Goal: Task Accomplishment & Management: Manage account settings

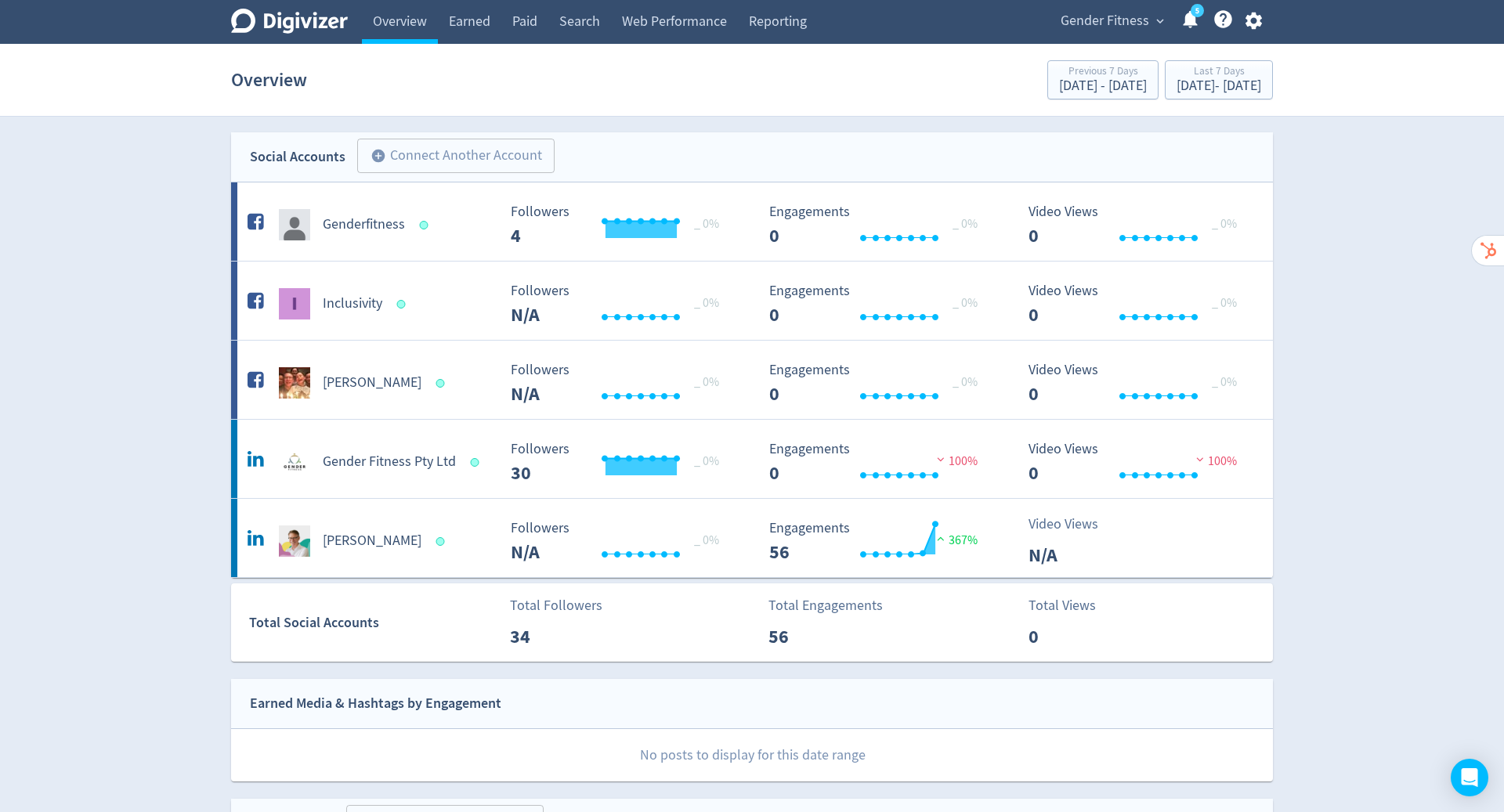
click at [1252, 16] on icon "button" at bounding box center [1252, 20] width 16 height 17
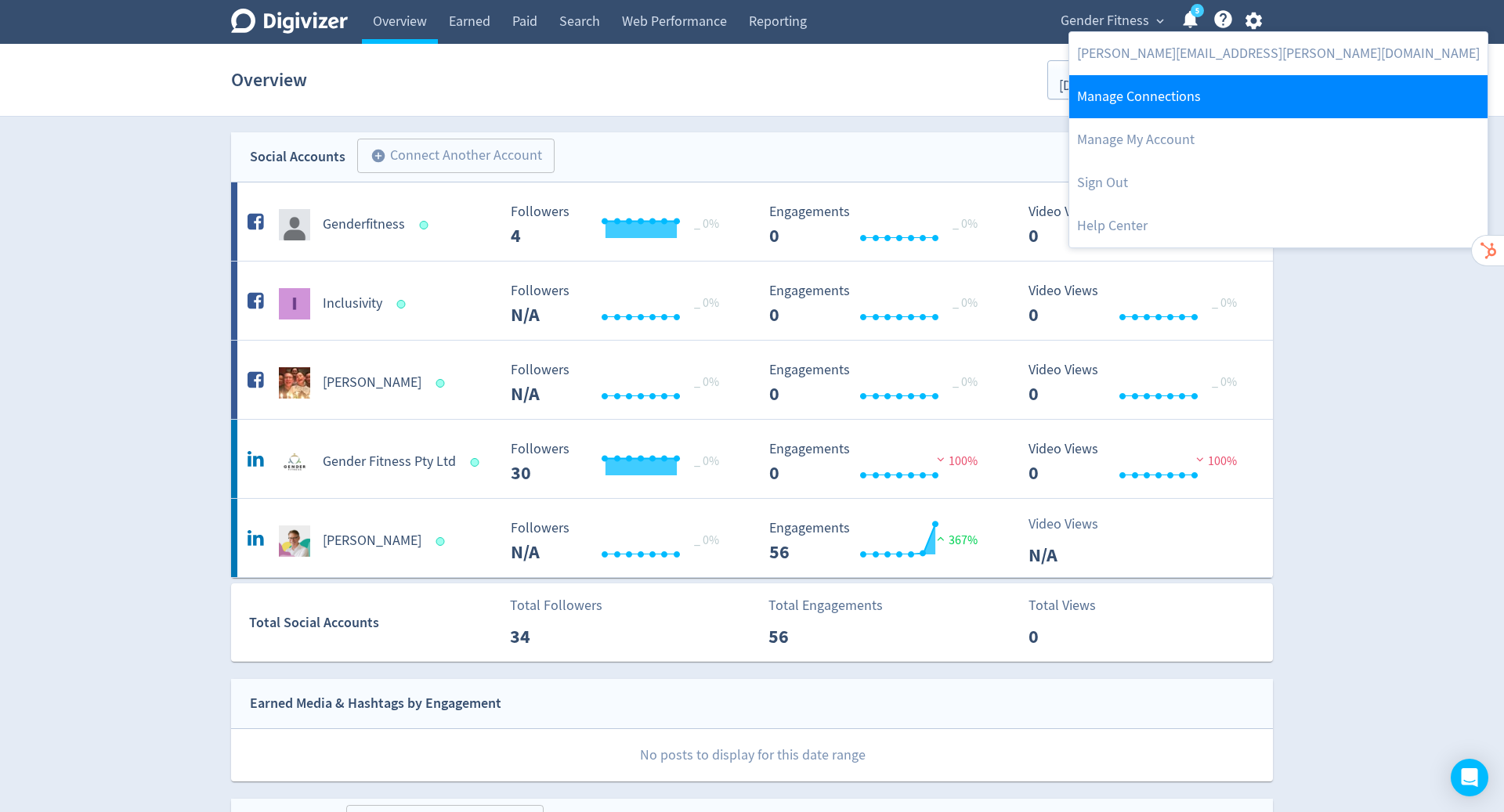
click at [1190, 94] on link "Manage Connections" at bounding box center [1277, 96] width 418 height 43
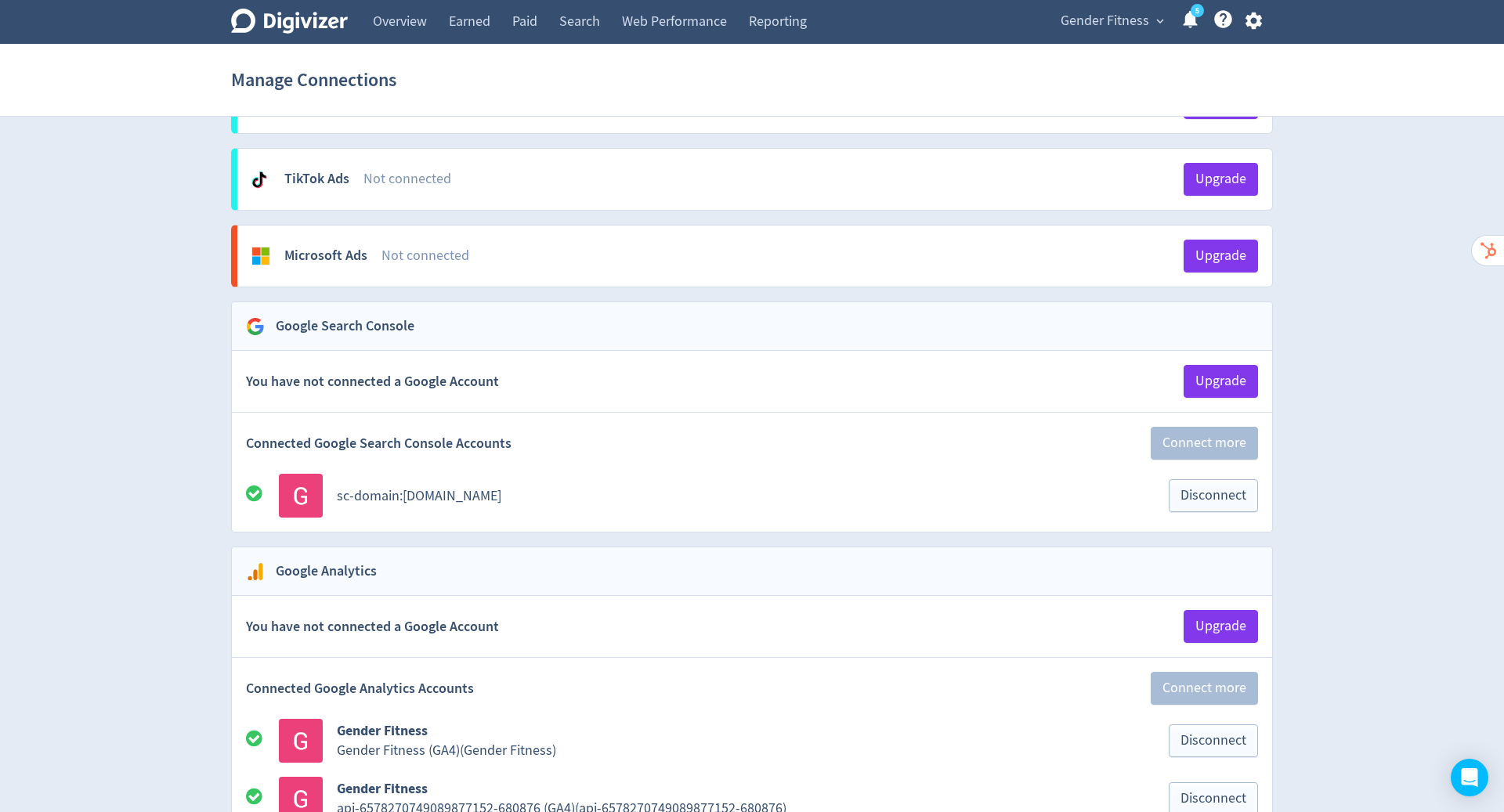
scroll to position [1682, 0]
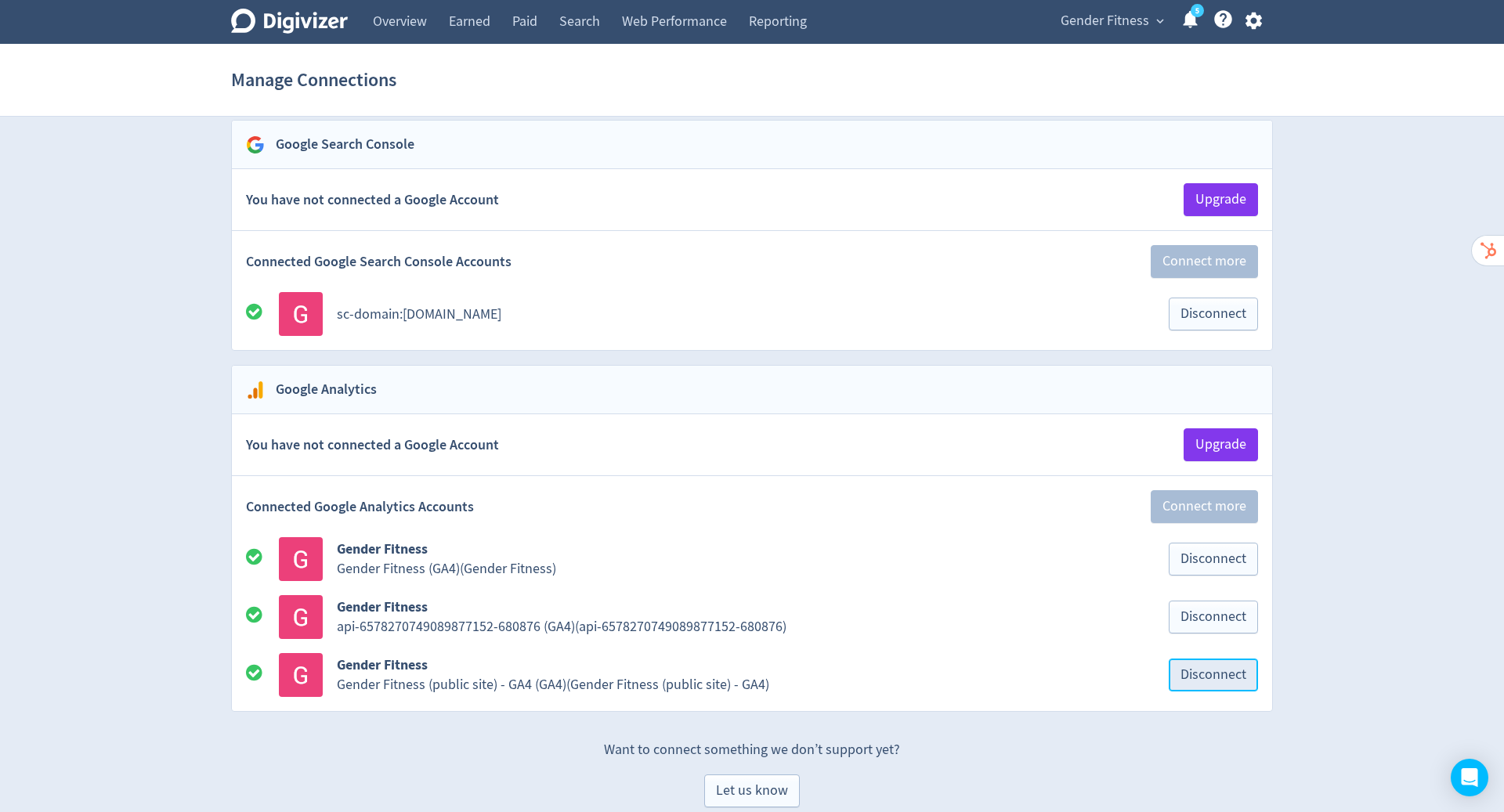
click at [1218, 665] on button "Disconnect" at bounding box center [1213, 675] width 89 height 33
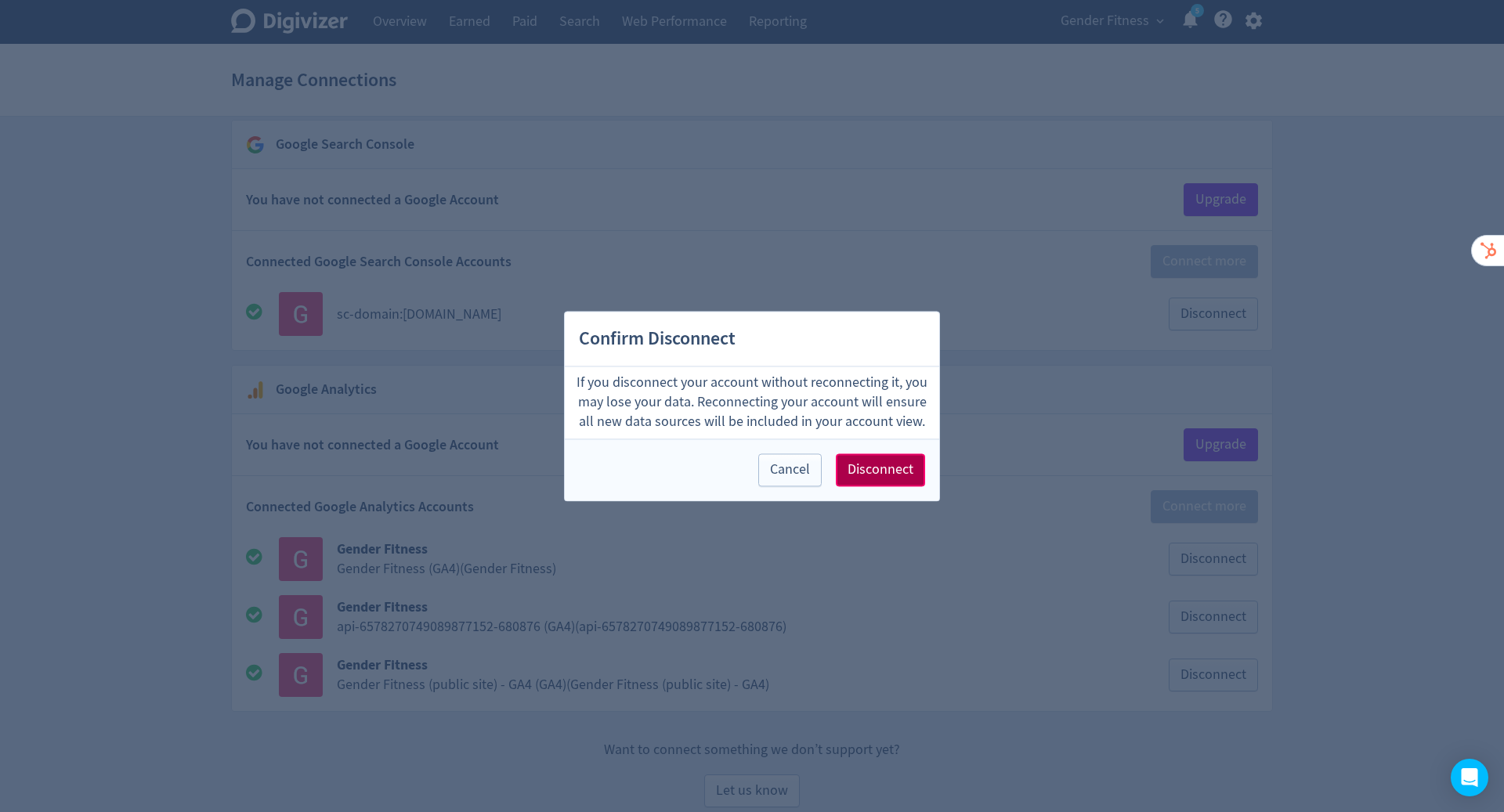
click at [883, 473] on span "Disconnect" at bounding box center [879, 469] width 66 height 14
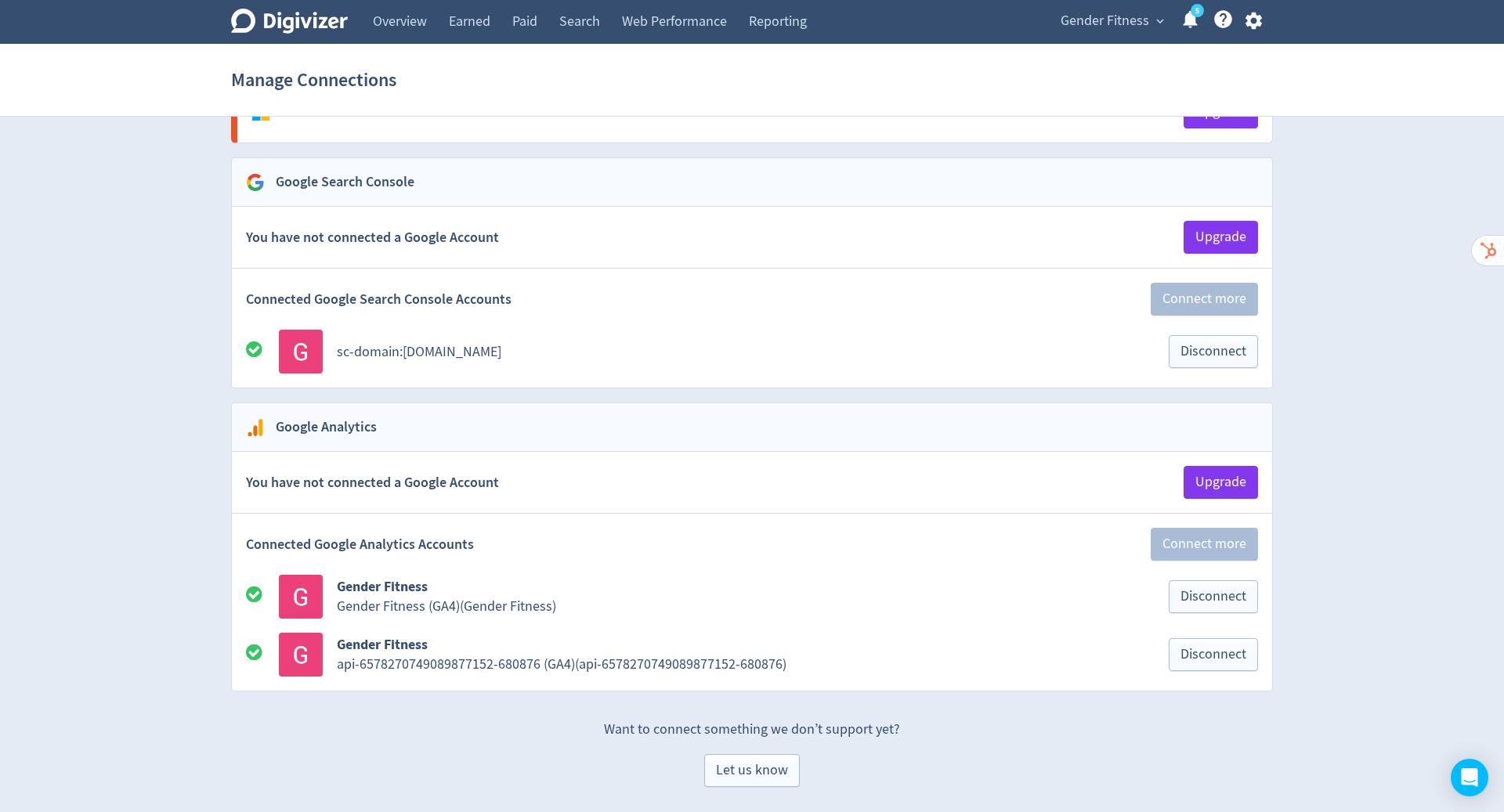
scroll to position [1625, 0]
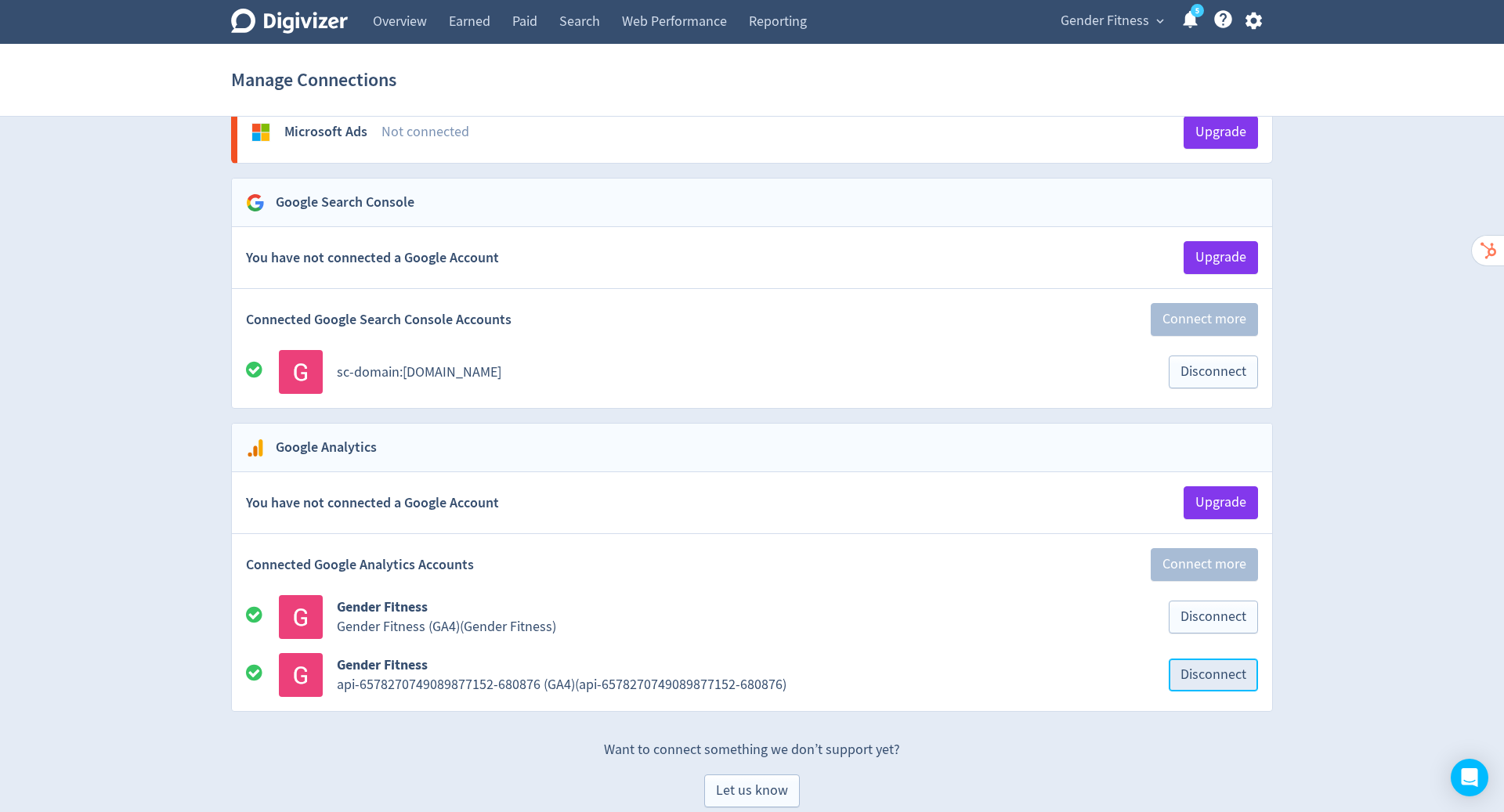
click at [1192, 668] on span "Disconnect" at bounding box center [1213, 675] width 66 height 14
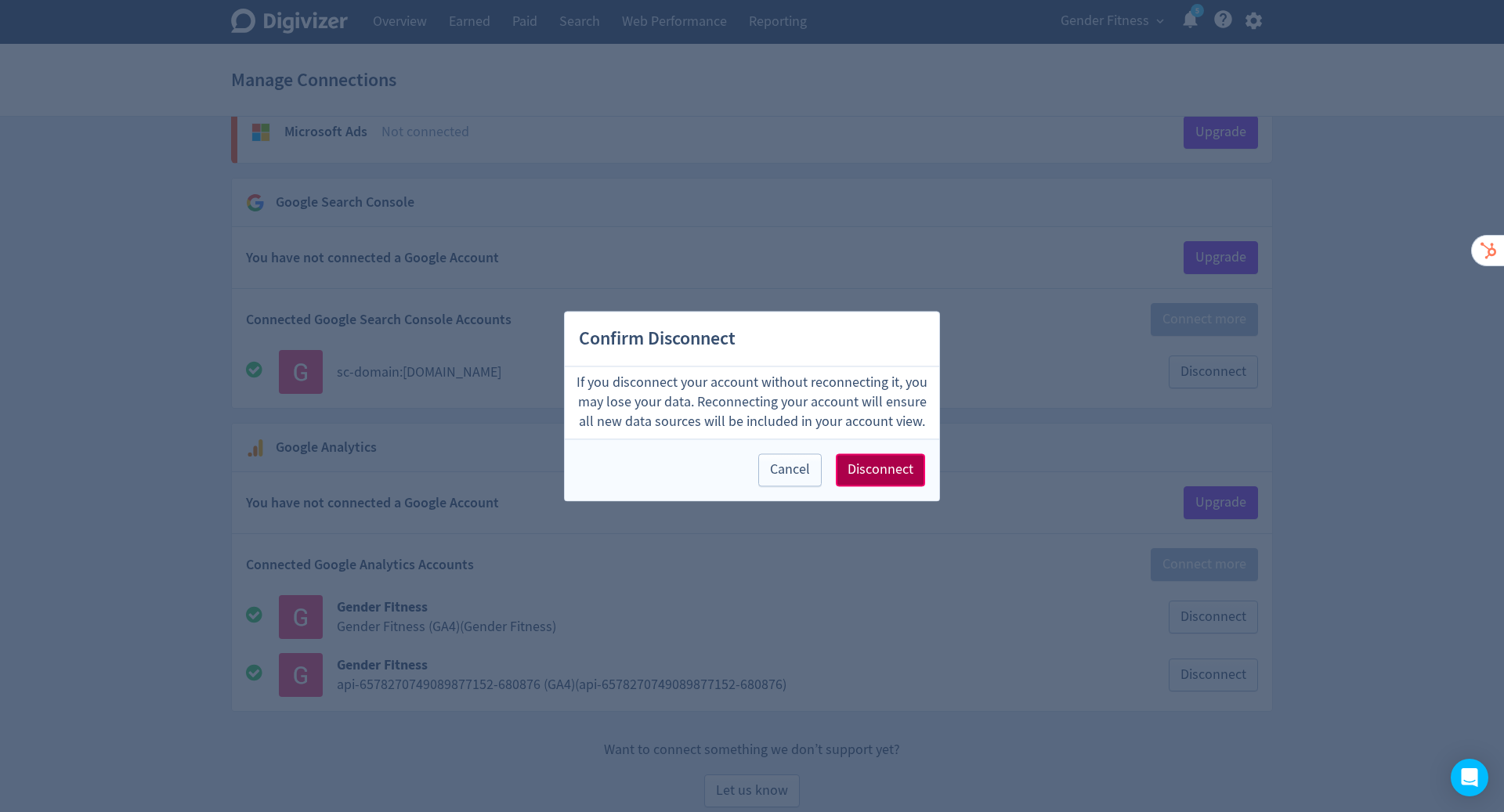
click at [871, 463] on span "Disconnect" at bounding box center [879, 469] width 66 height 14
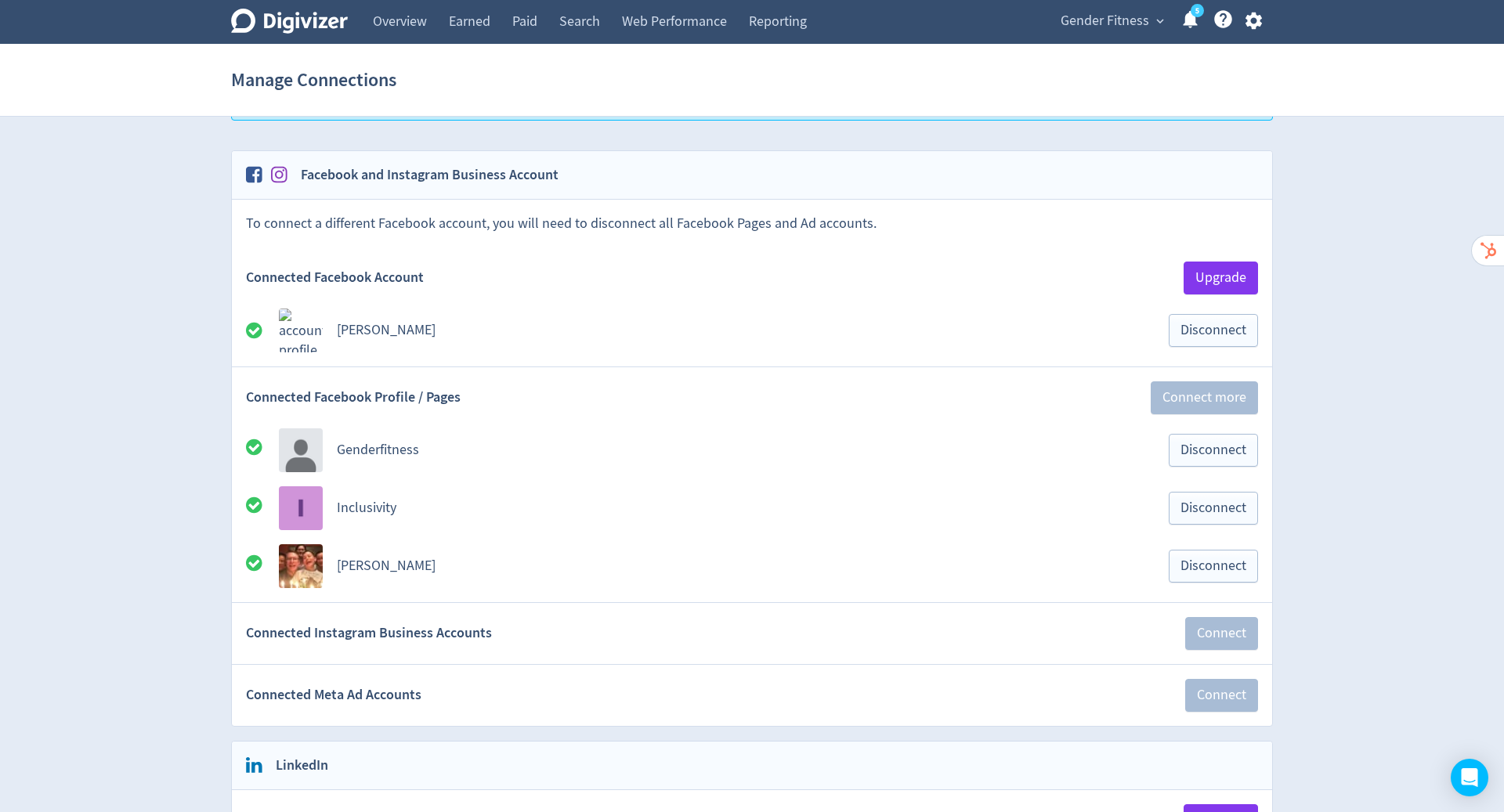
scroll to position [57, 0]
click at [1209, 325] on span "Disconnect" at bounding box center [1213, 328] width 66 height 14
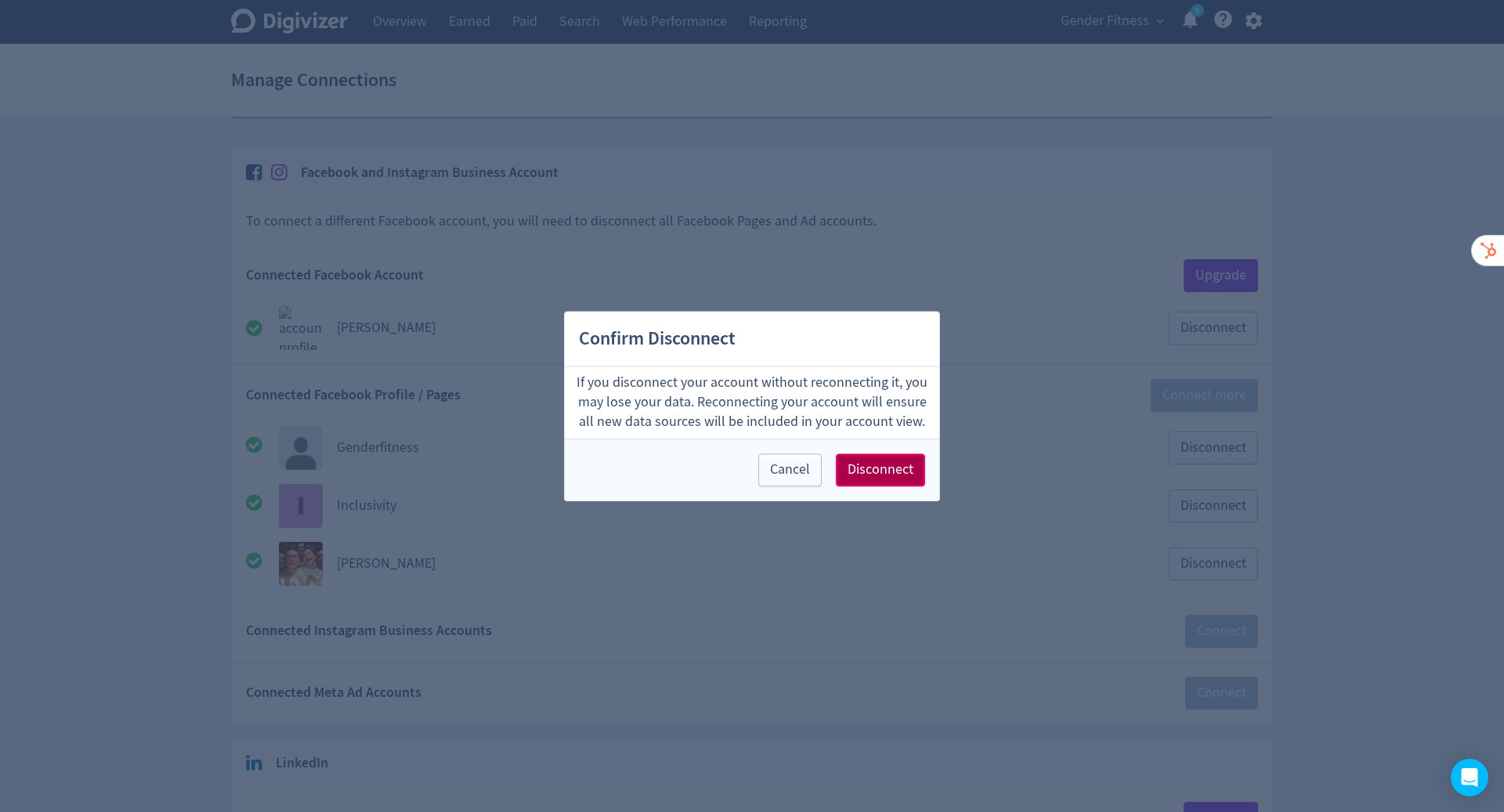
click at [871, 468] on span "Disconnect" at bounding box center [879, 469] width 66 height 14
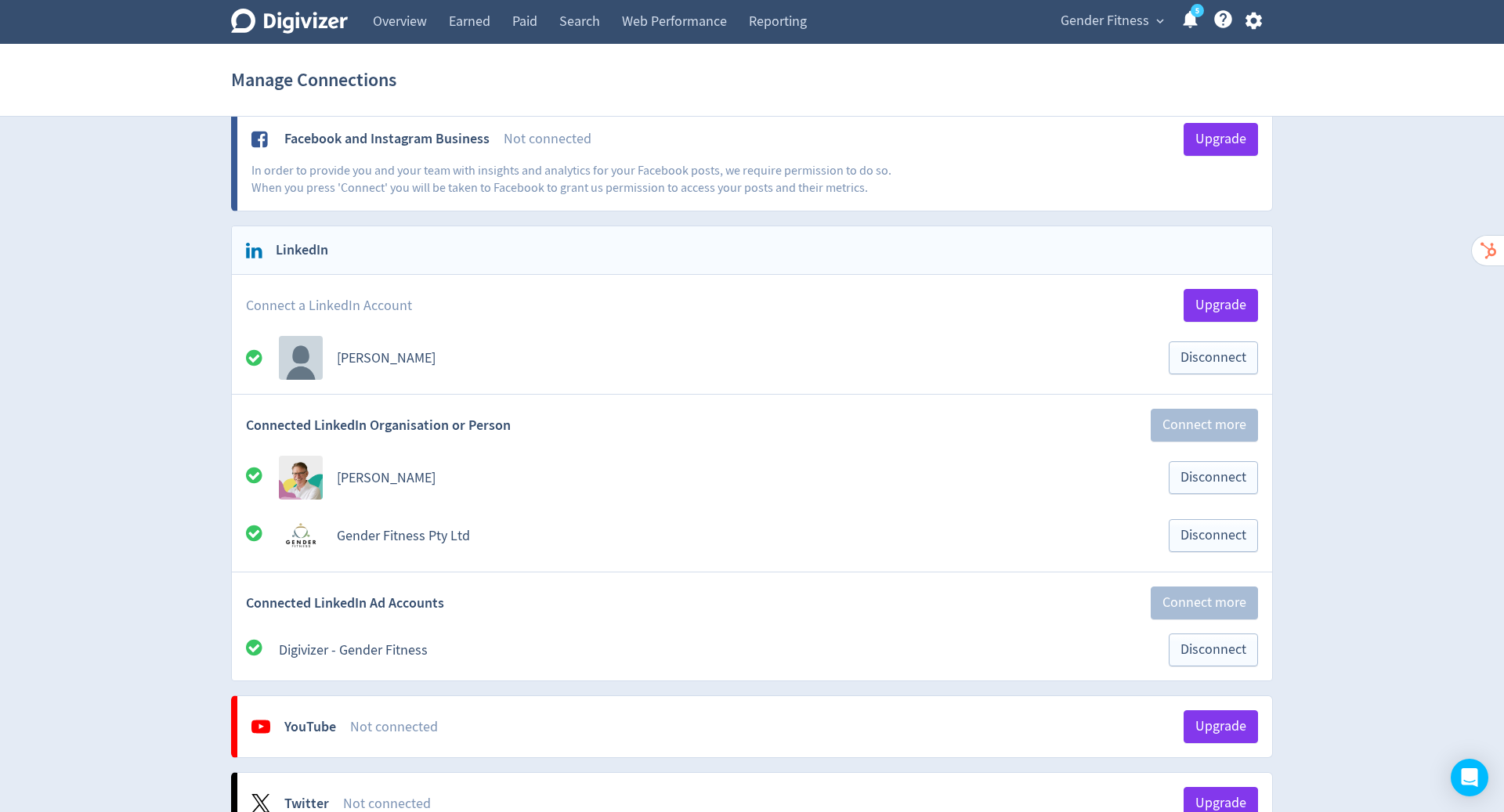
scroll to position [108, 0]
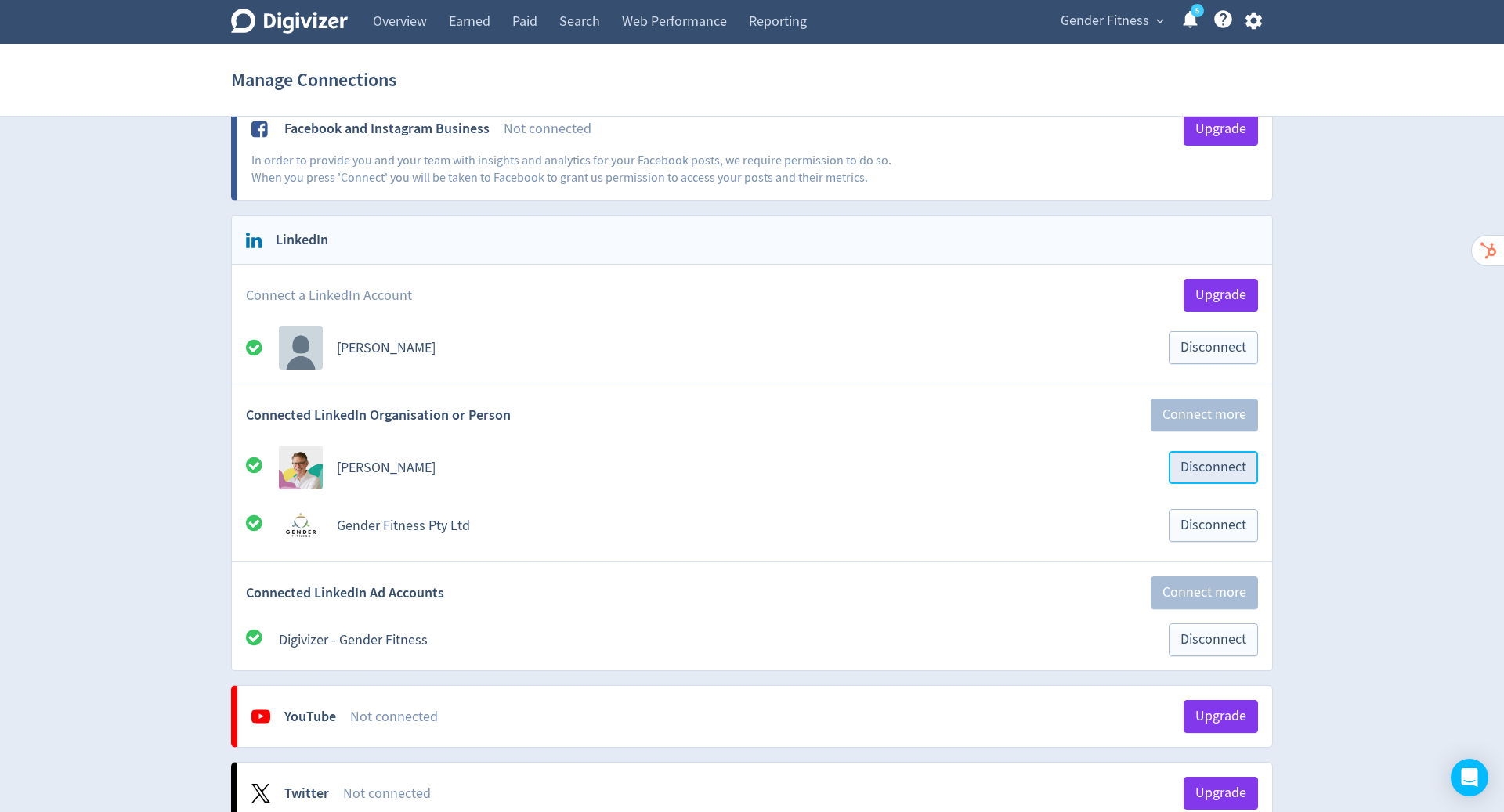
click at [1213, 465] on span "Disconnect" at bounding box center [1213, 467] width 66 height 14
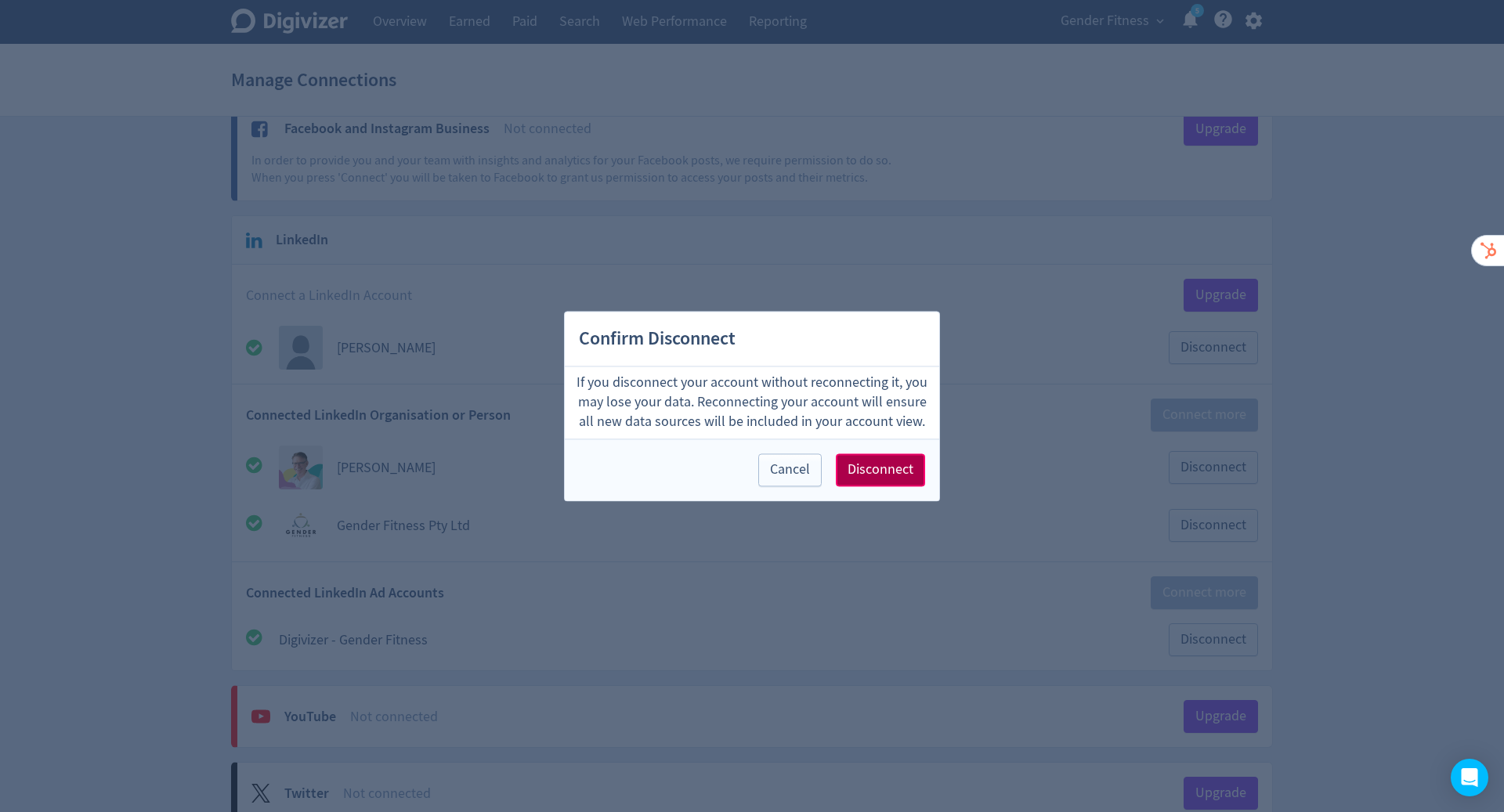
click at [862, 463] on span "Disconnect" at bounding box center [879, 469] width 66 height 14
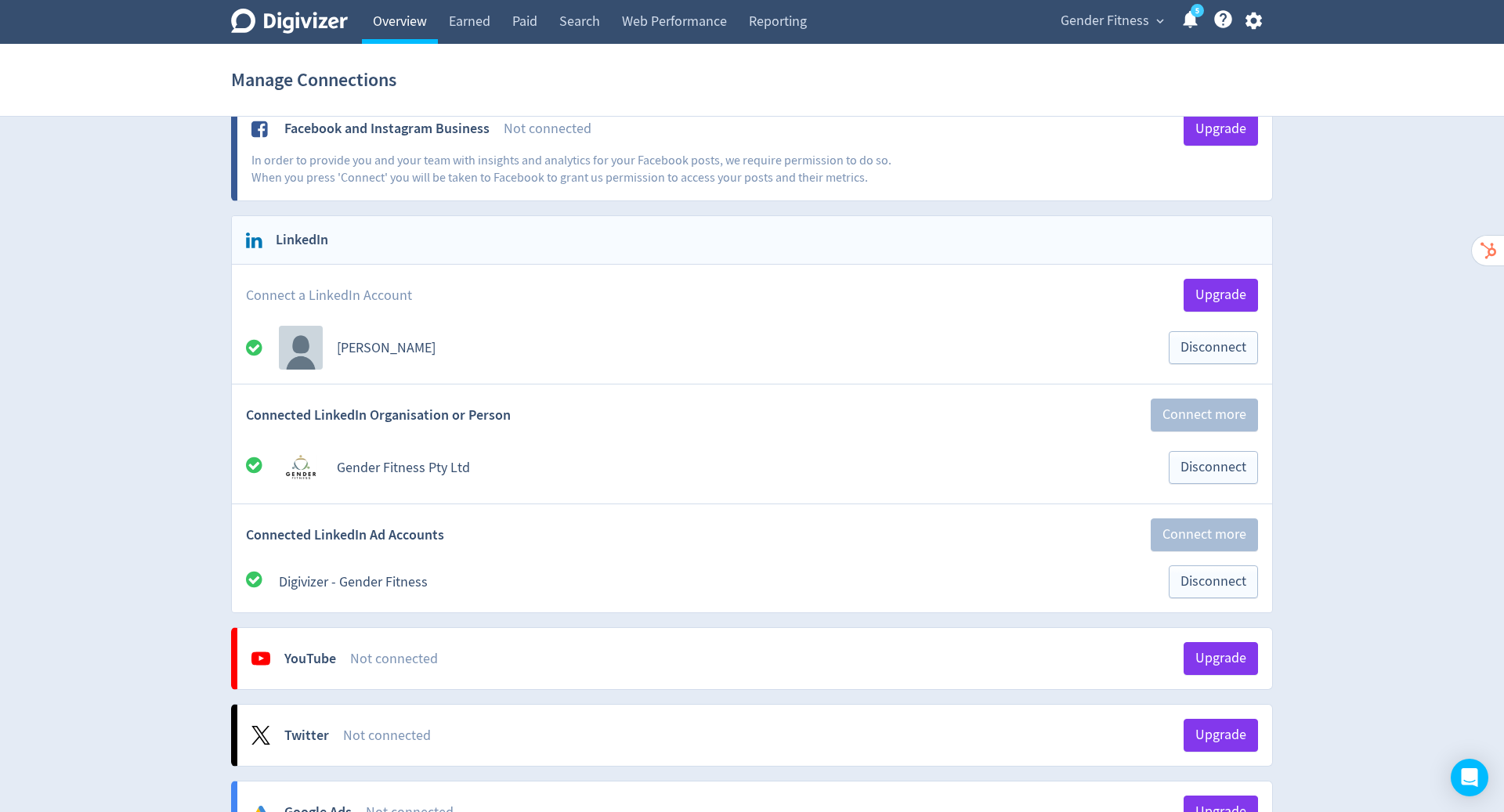
click at [409, 25] on link "Overview" at bounding box center [400, 22] width 76 height 44
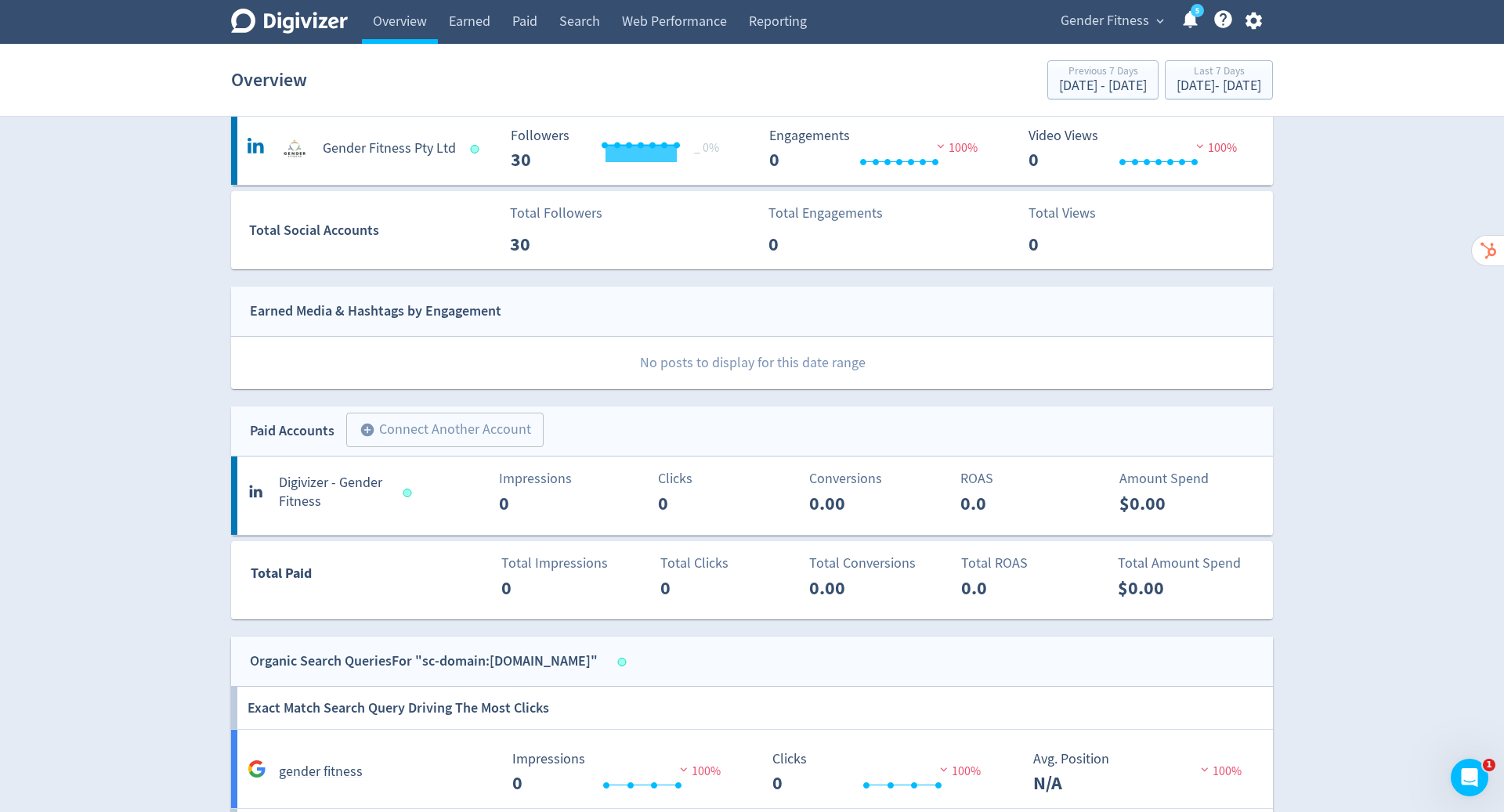
scroll to position [77, 0]
click at [1253, 15] on icon "button" at bounding box center [1252, 20] width 16 height 17
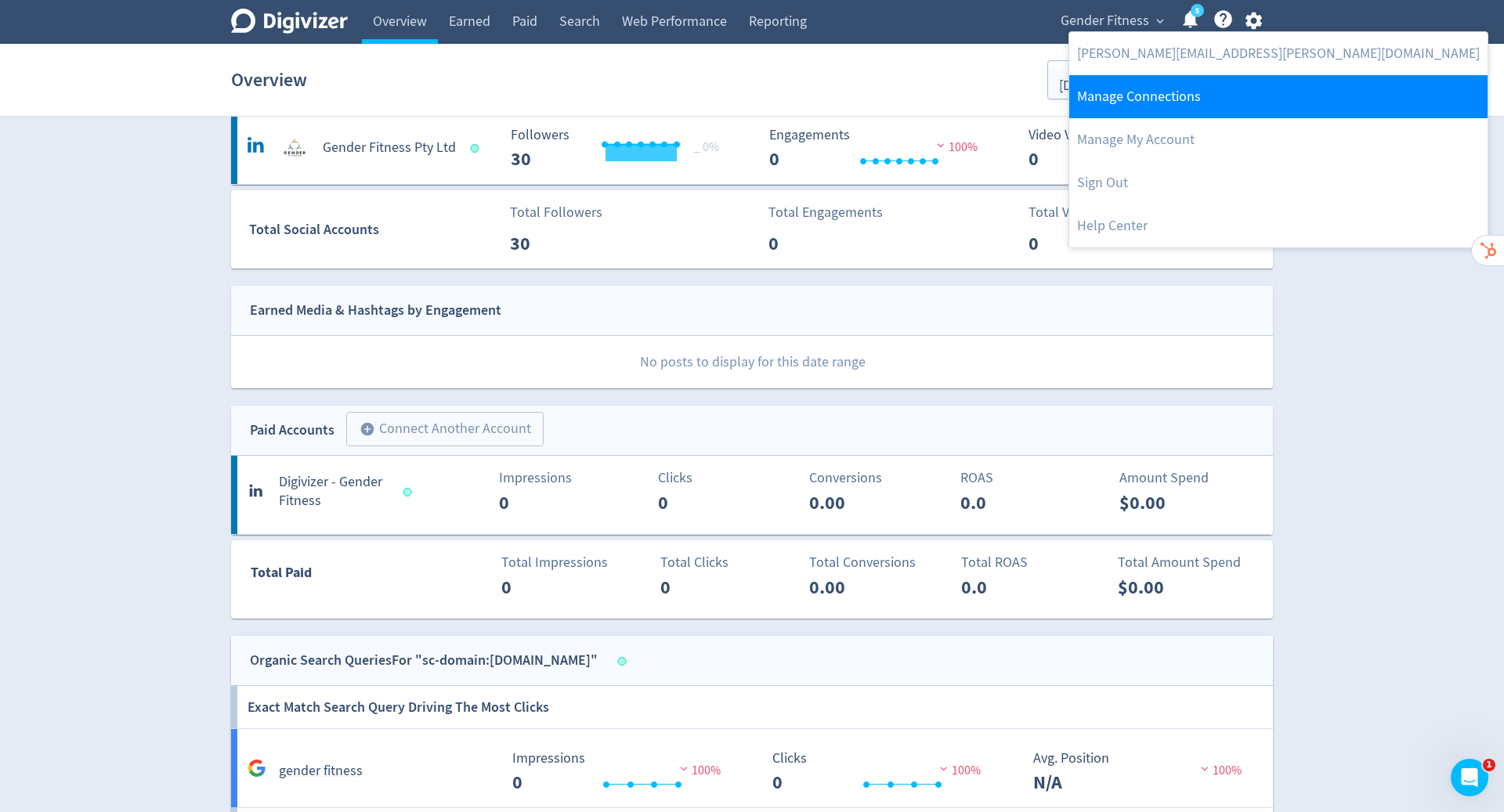
click at [1163, 103] on link "Manage Connections" at bounding box center [1277, 96] width 418 height 43
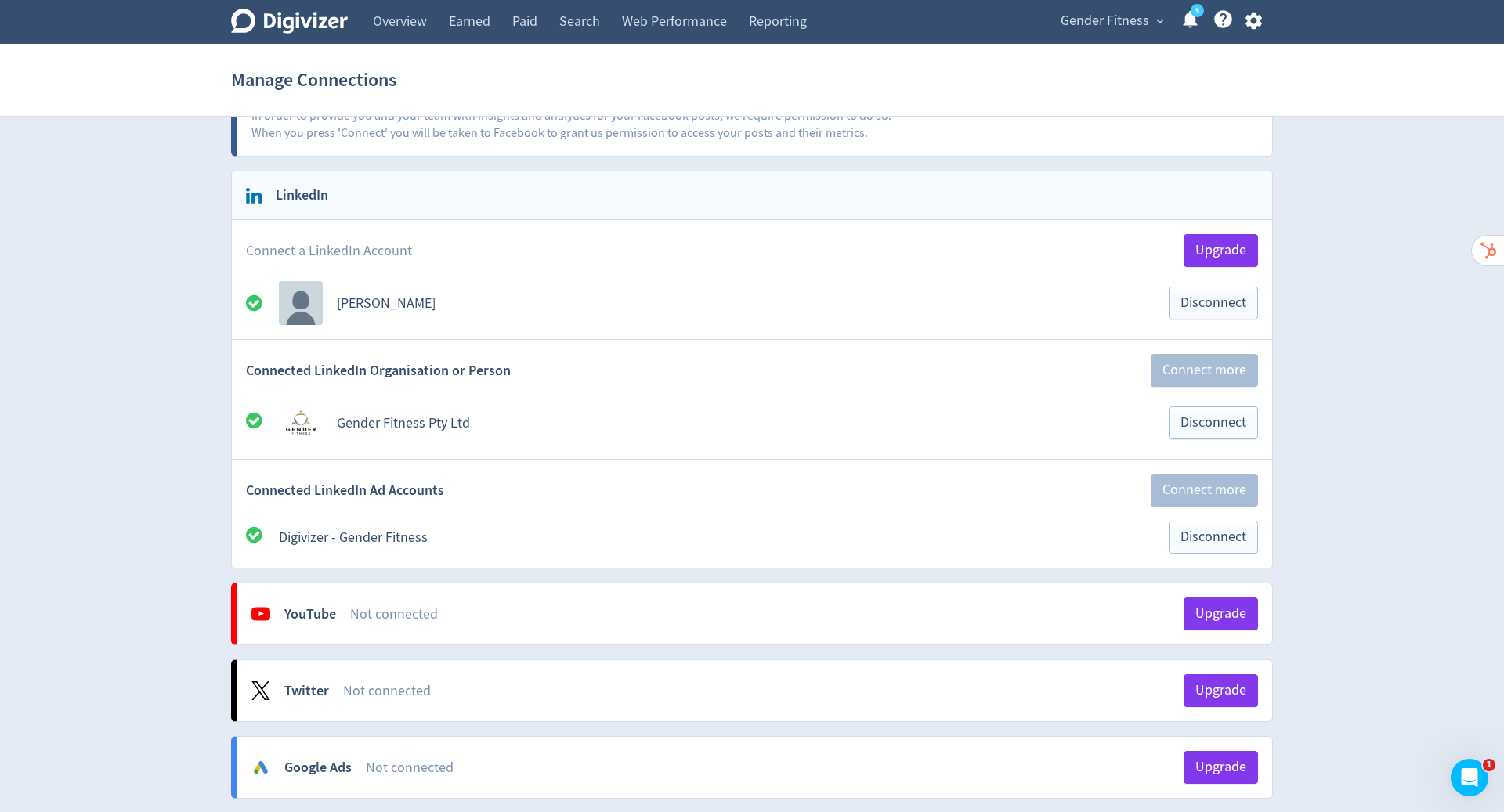
scroll to position [146, 0]
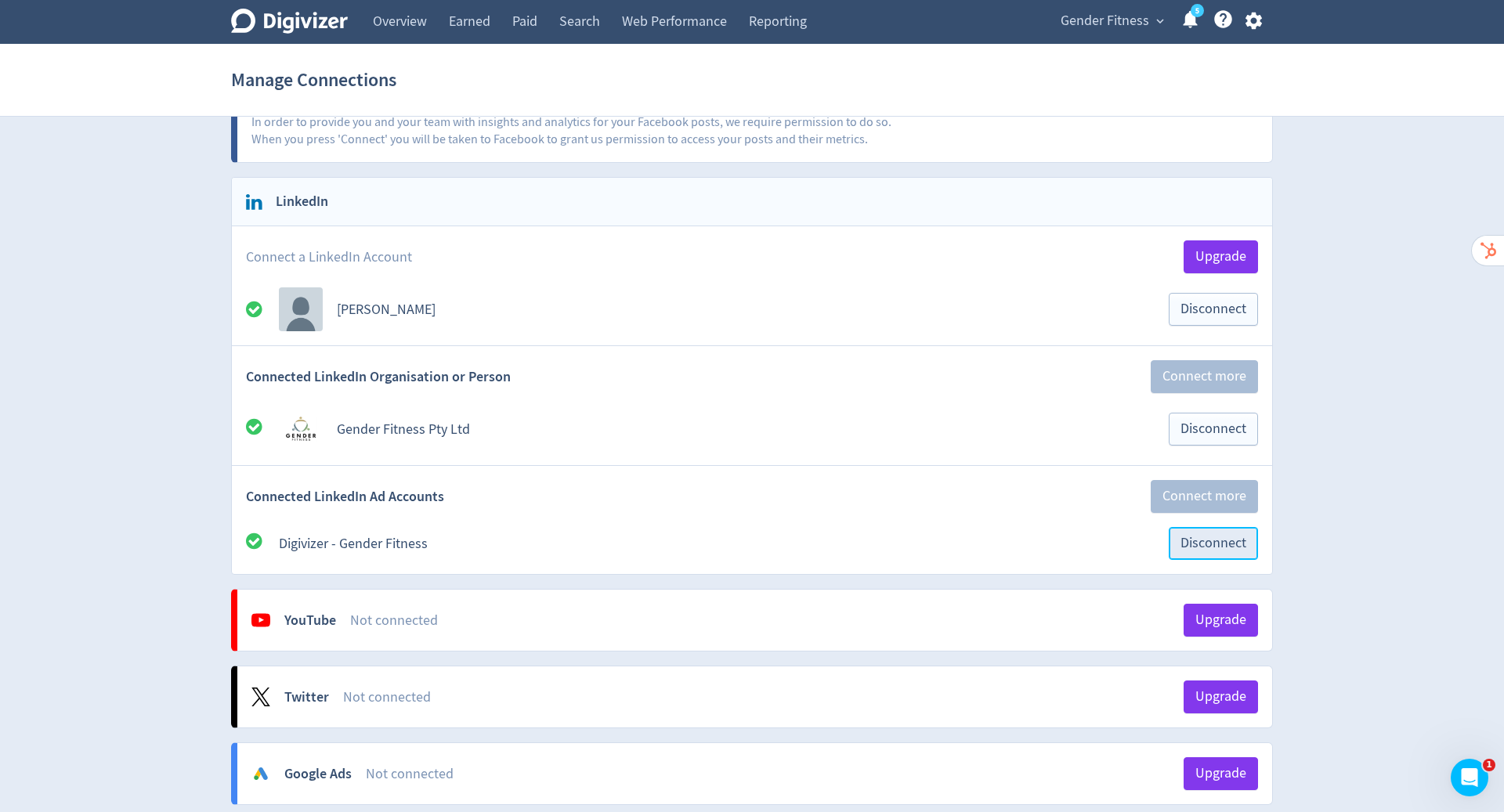
click at [1205, 537] on span "Disconnect" at bounding box center [1213, 543] width 66 height 14
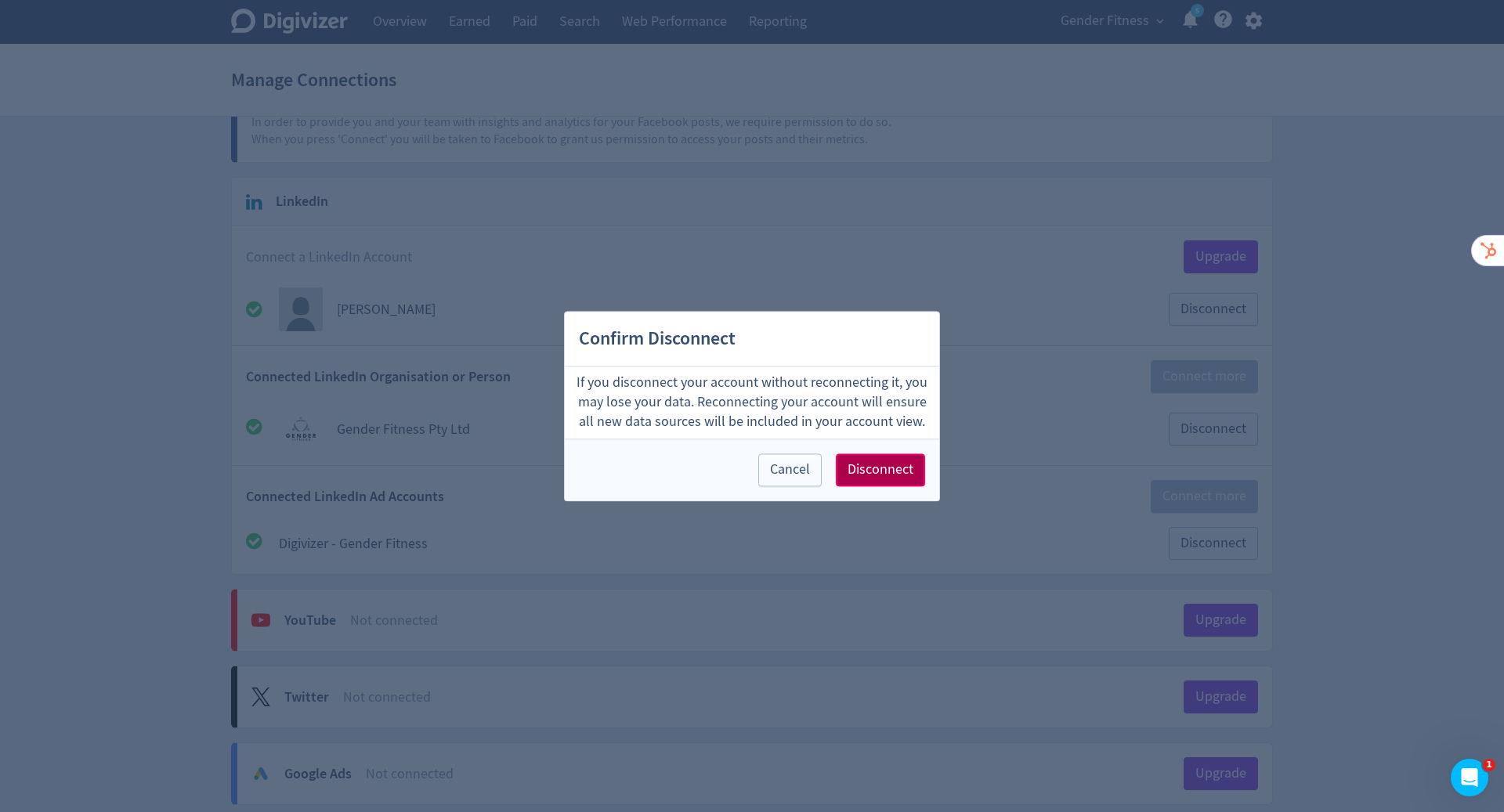
click at [873, 466] on span "Disconnect" at bounding box center [879, 469] width 66 height 14
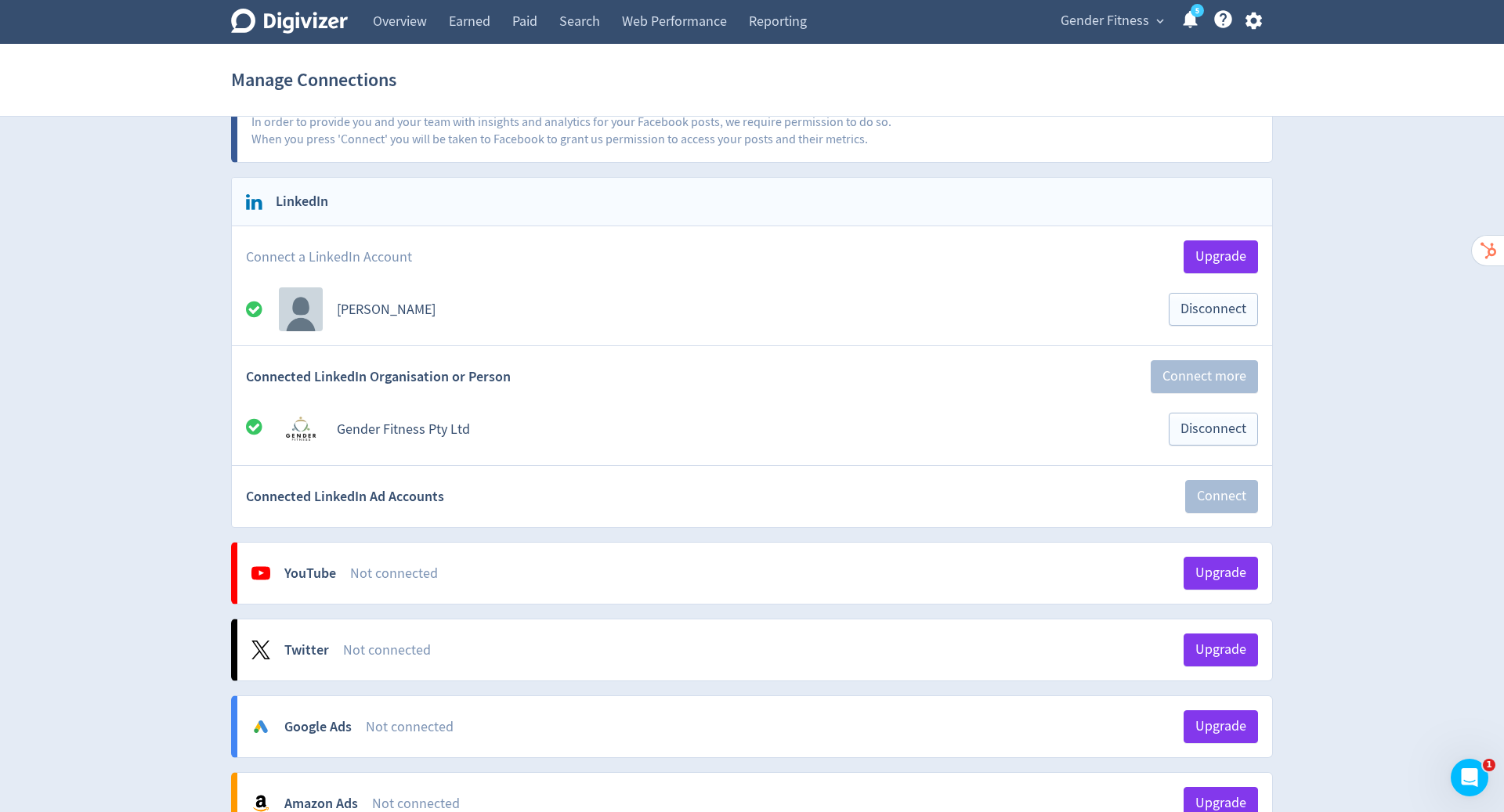
click at [1095, 21] on span "Gender Fitness" at bounding box center [1104, 21] width 88 height 25
click at [1090, 48] on link "Manage Brand Space" at bounding box center [1099, 55] width 140 height 43
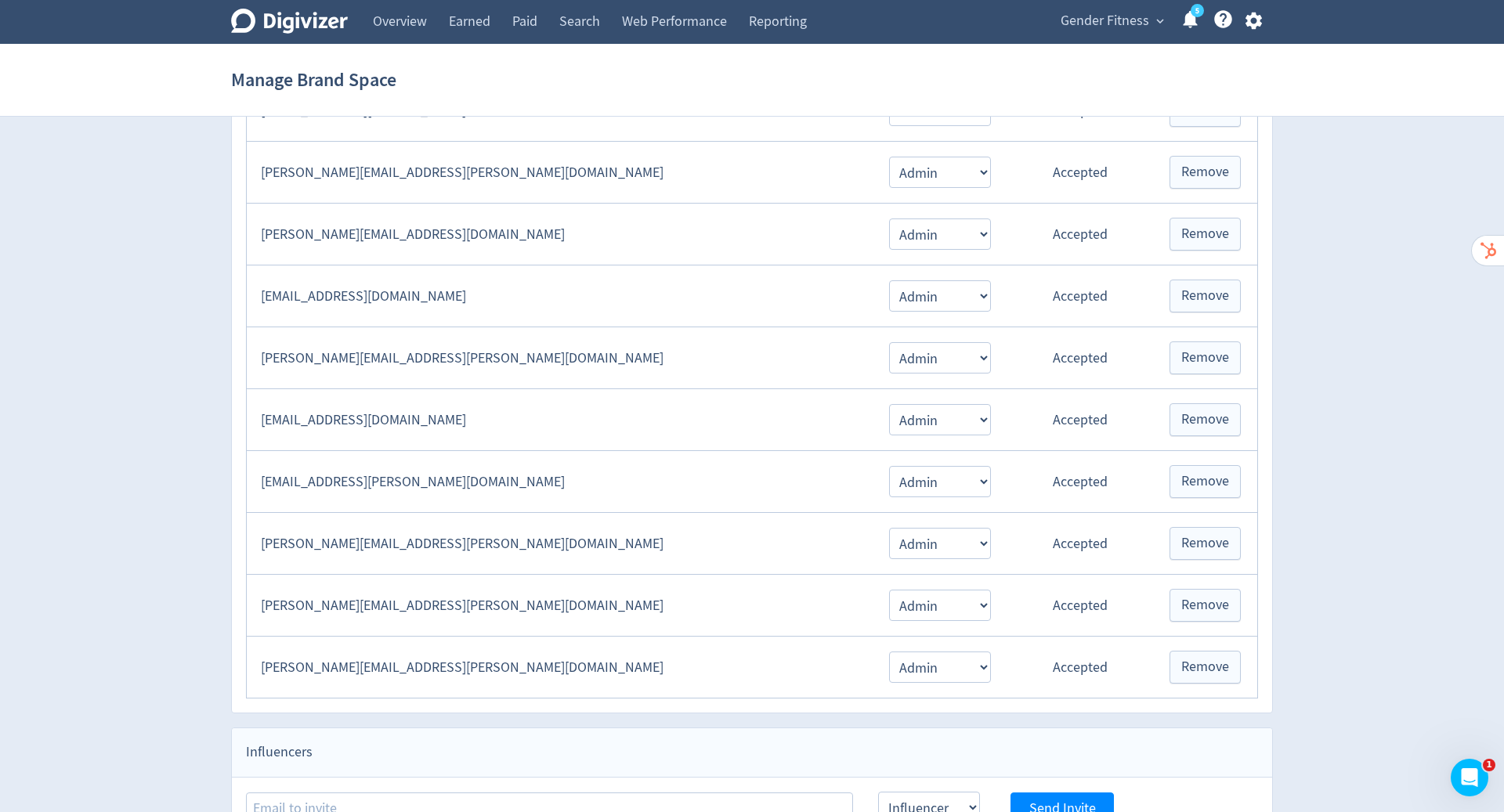
scroll to position [482, 0]
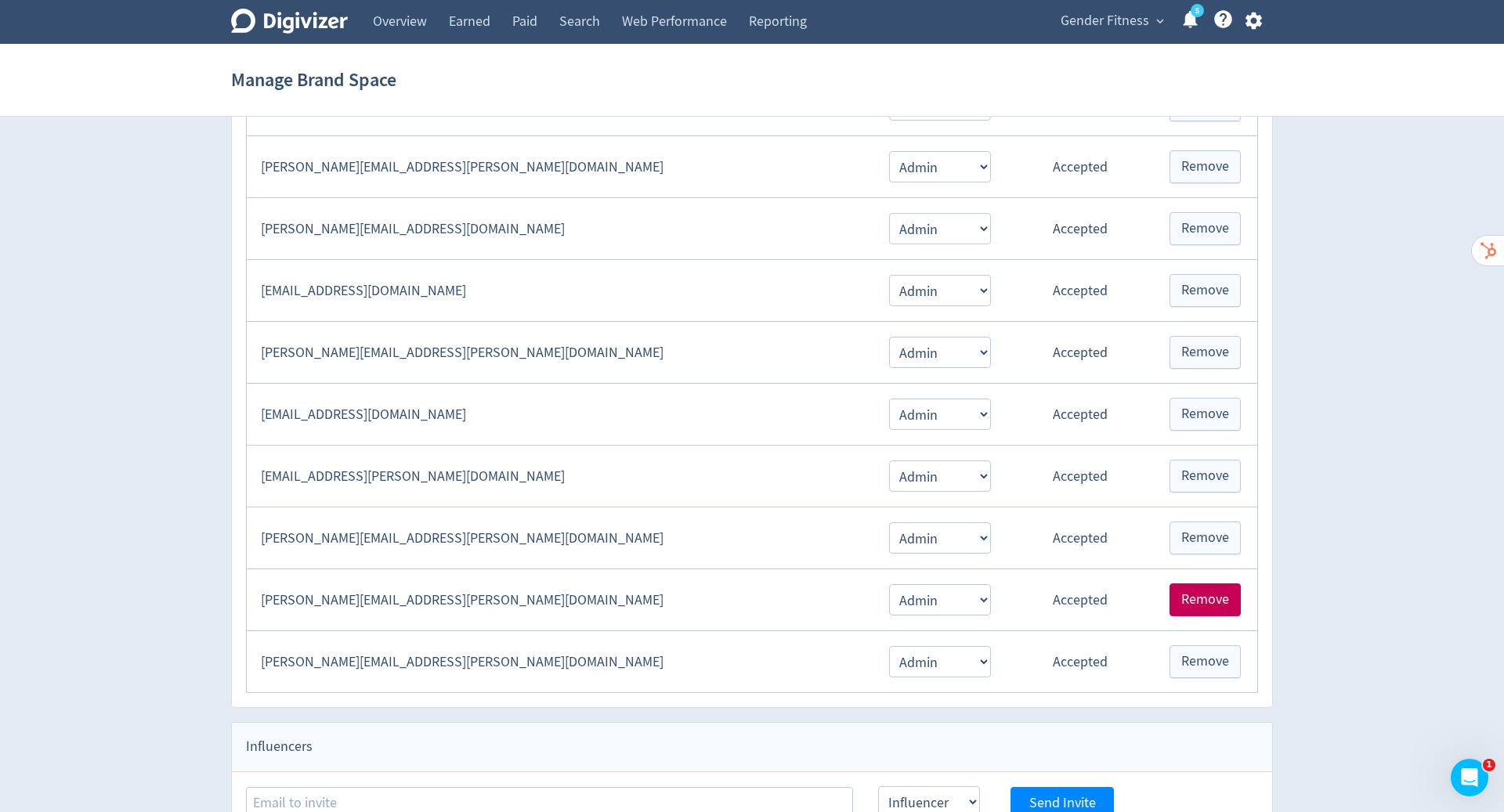
click at [1210, 593] on span "Remove" at bounding box center [1205, 599] width 48 height 14
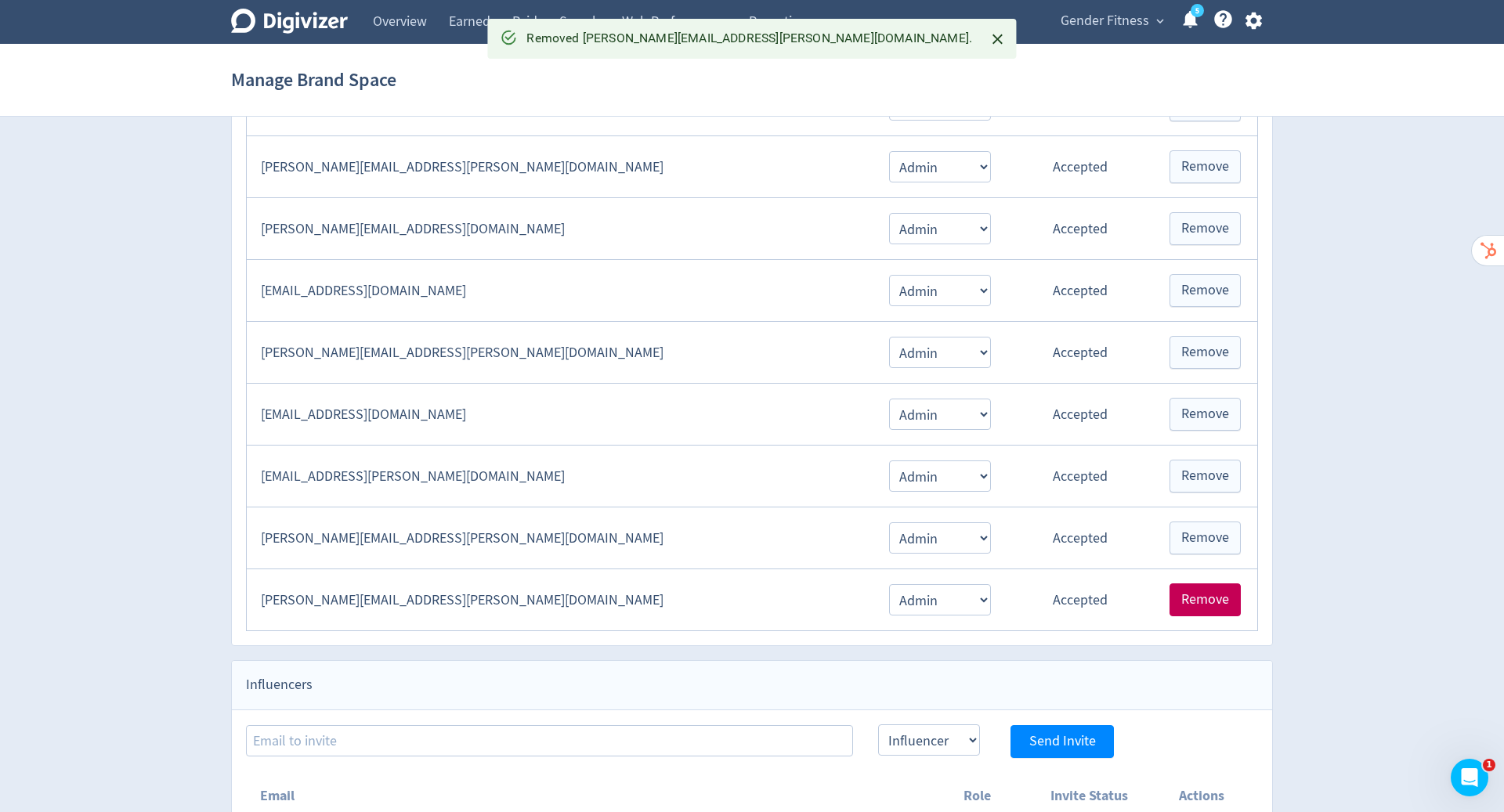
click at [1210, 593] on span "Remove" at bounding box center [1205, 599] width 48 height 14
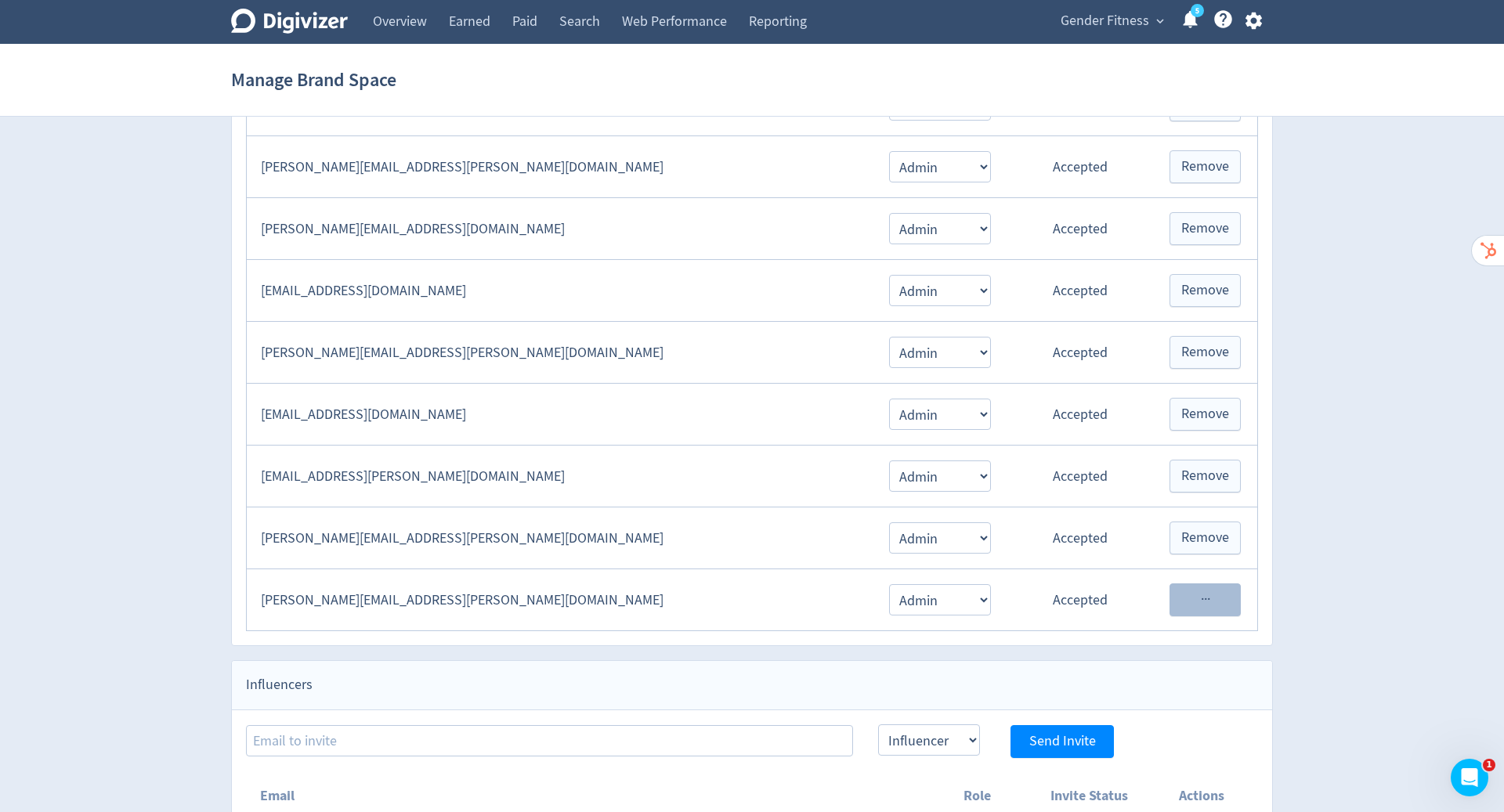
scroll to position [445, 0]
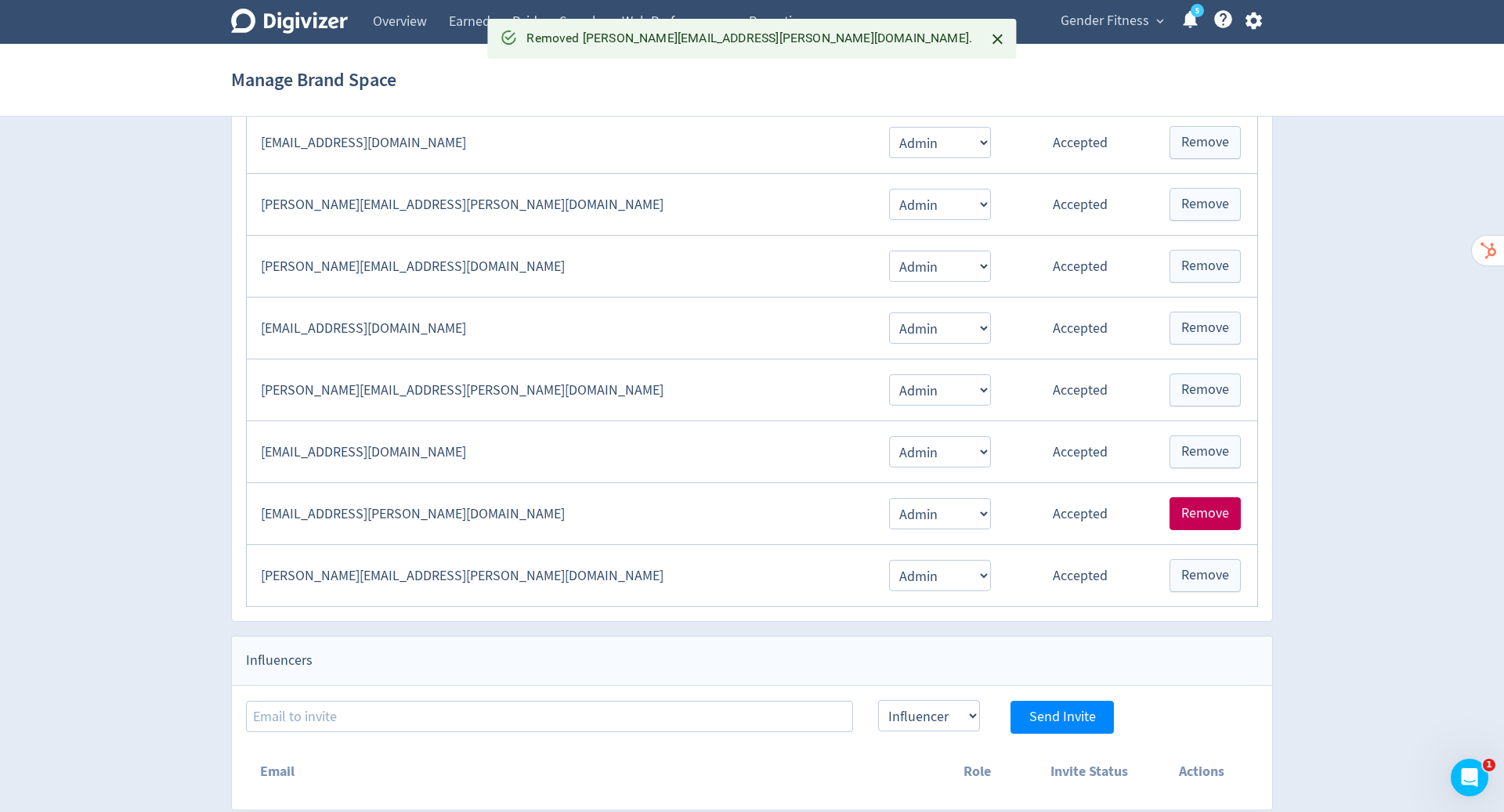
click at [1214, 506] on span "Remove" at bounding box center [1205, 513] width 48 height 14
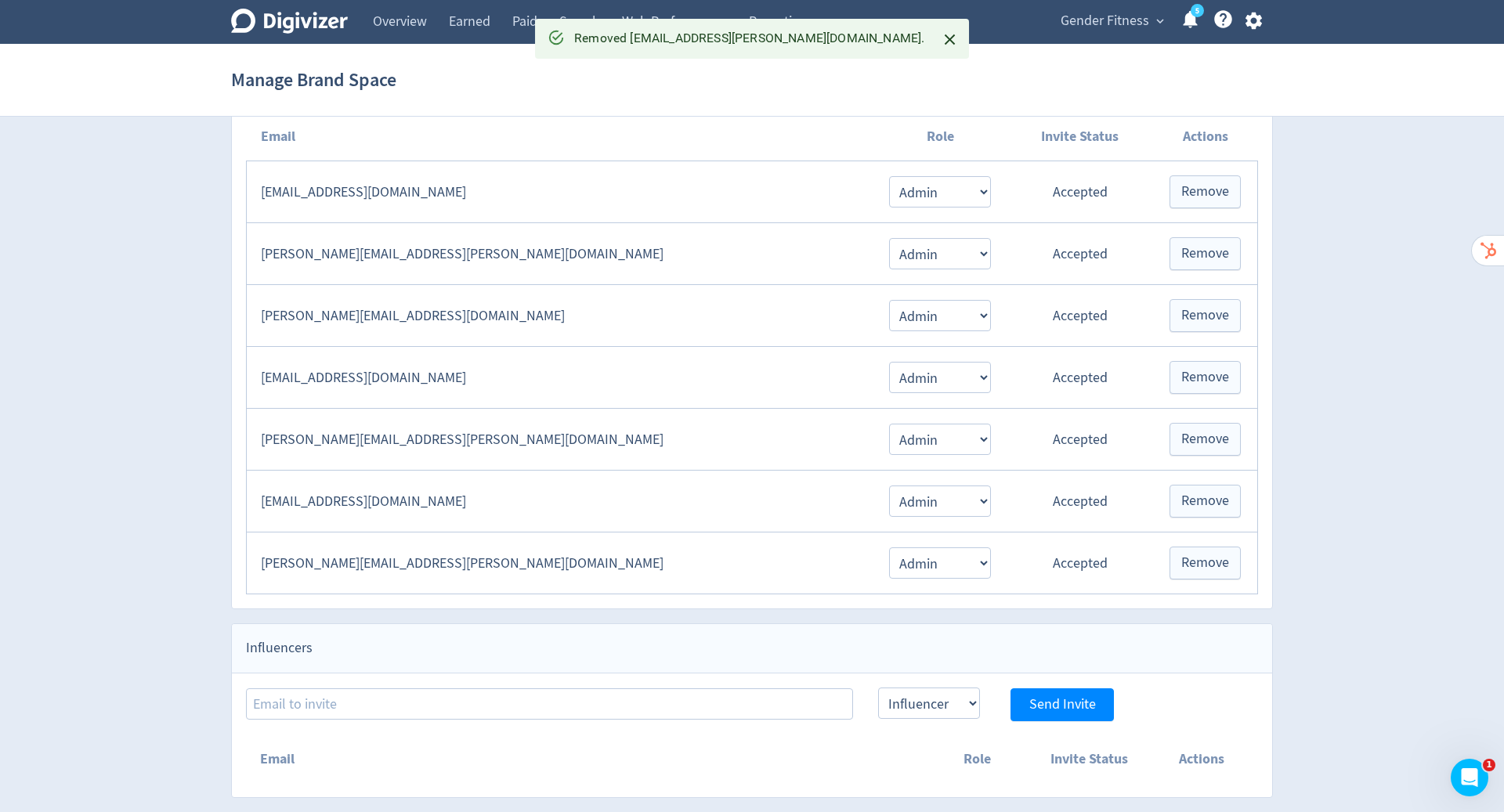
scroll to position [383, 0]
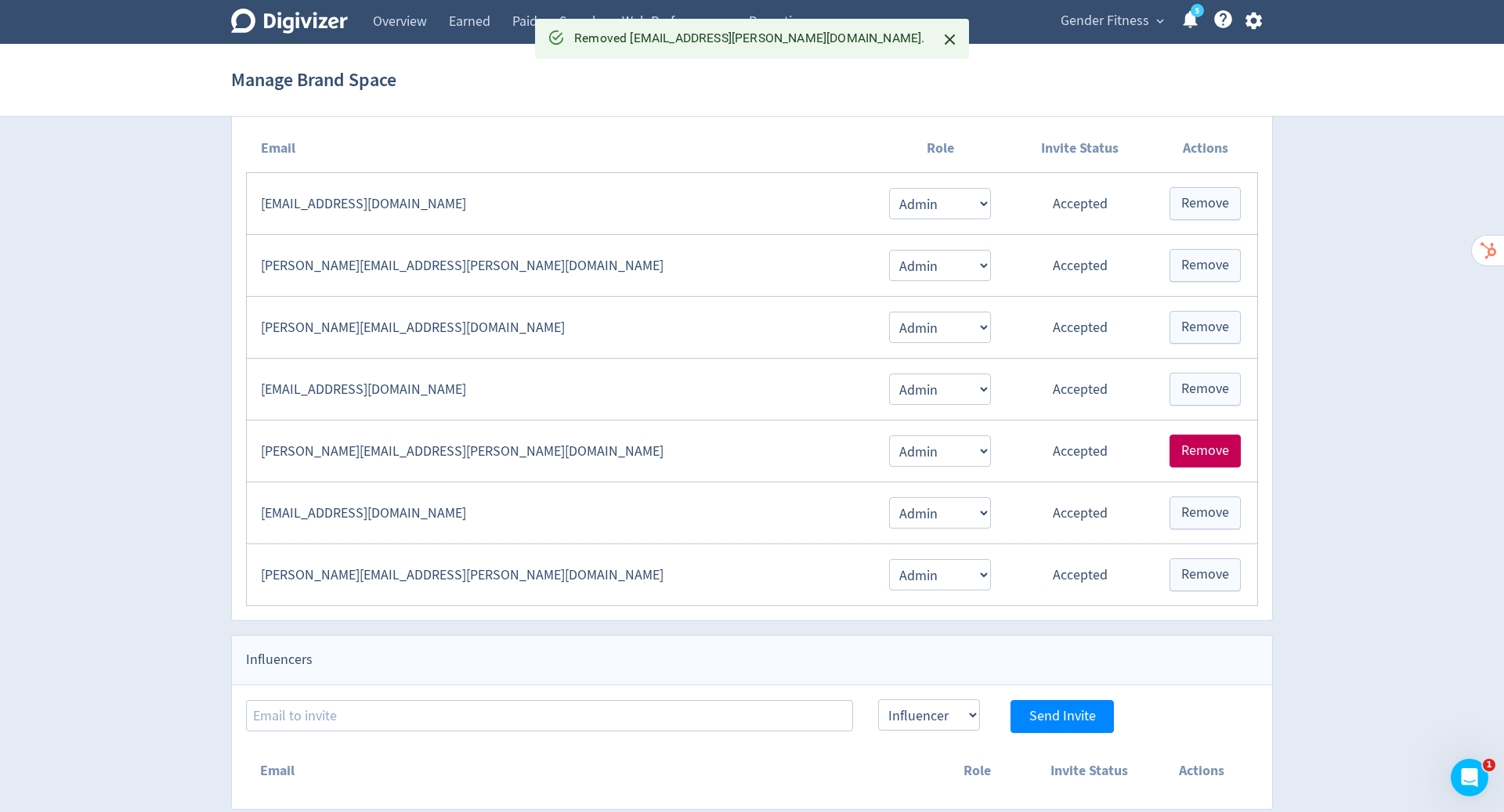
click at [1204, 444] on span "Remove" at bounding box center [1205, 450] width 48 height 14
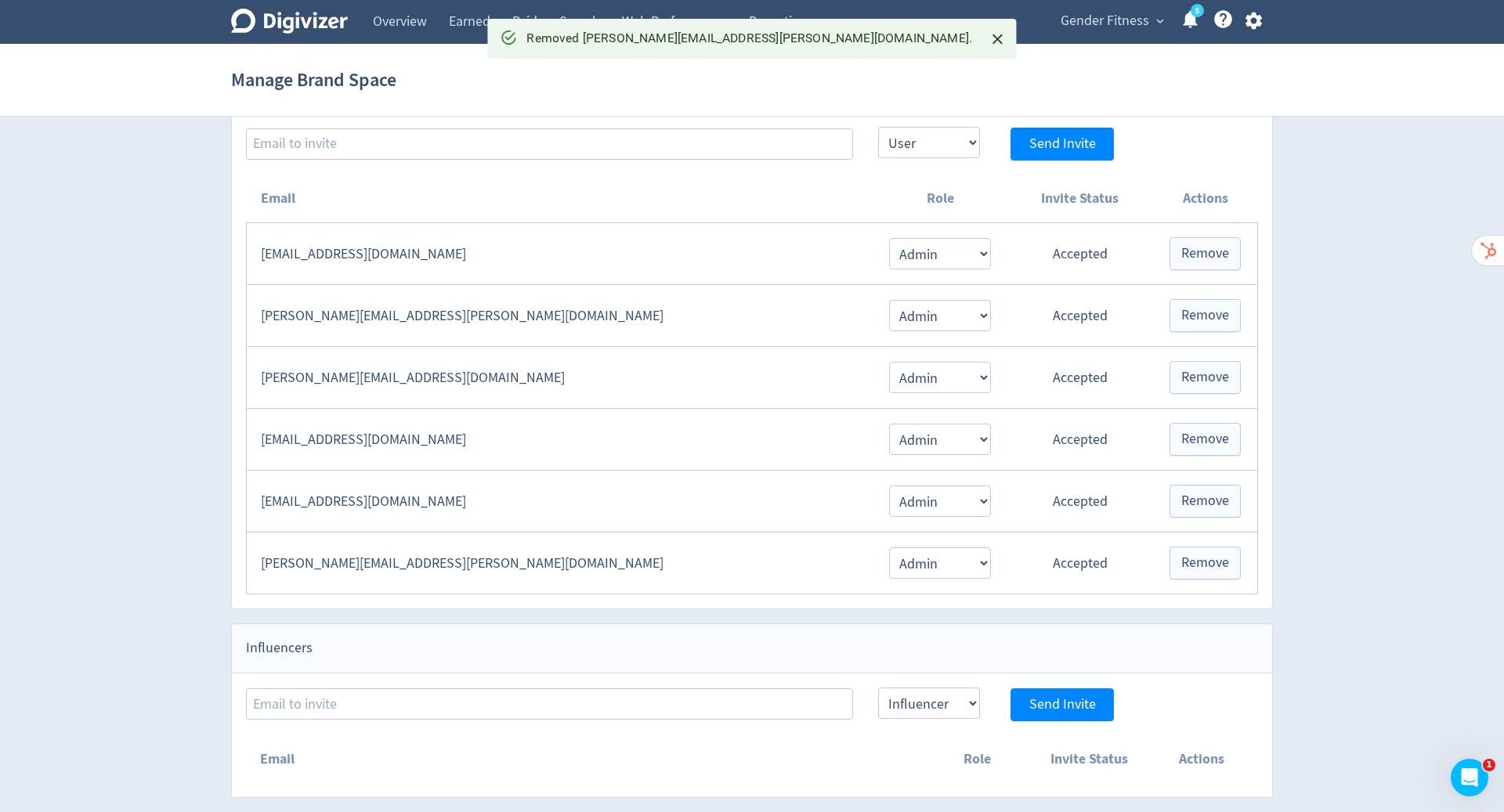
scroll to position [323, 0]
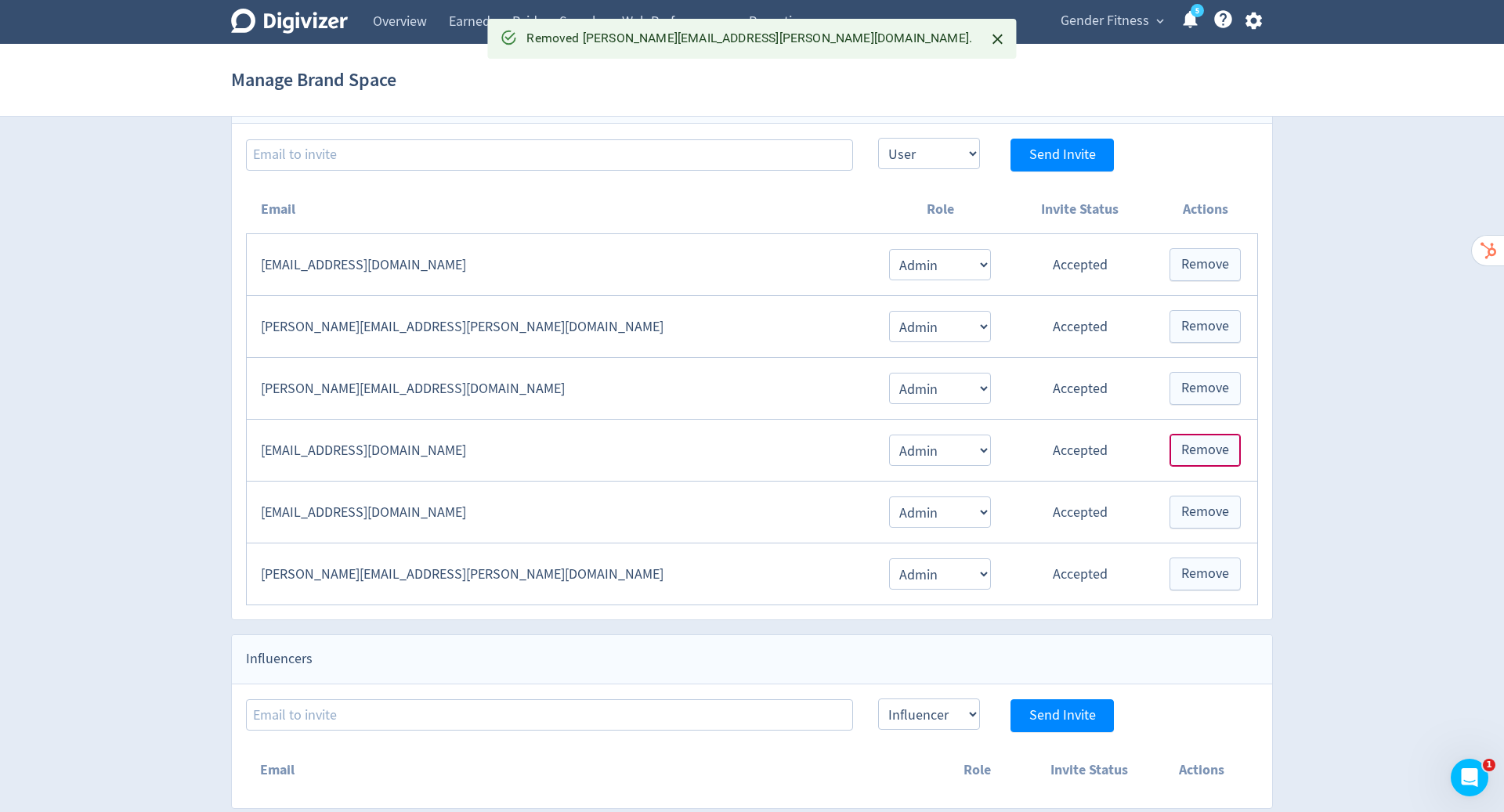
click at [1204, 444] on span "Remove" at bounding box center [1205, 450] width 48 height 14
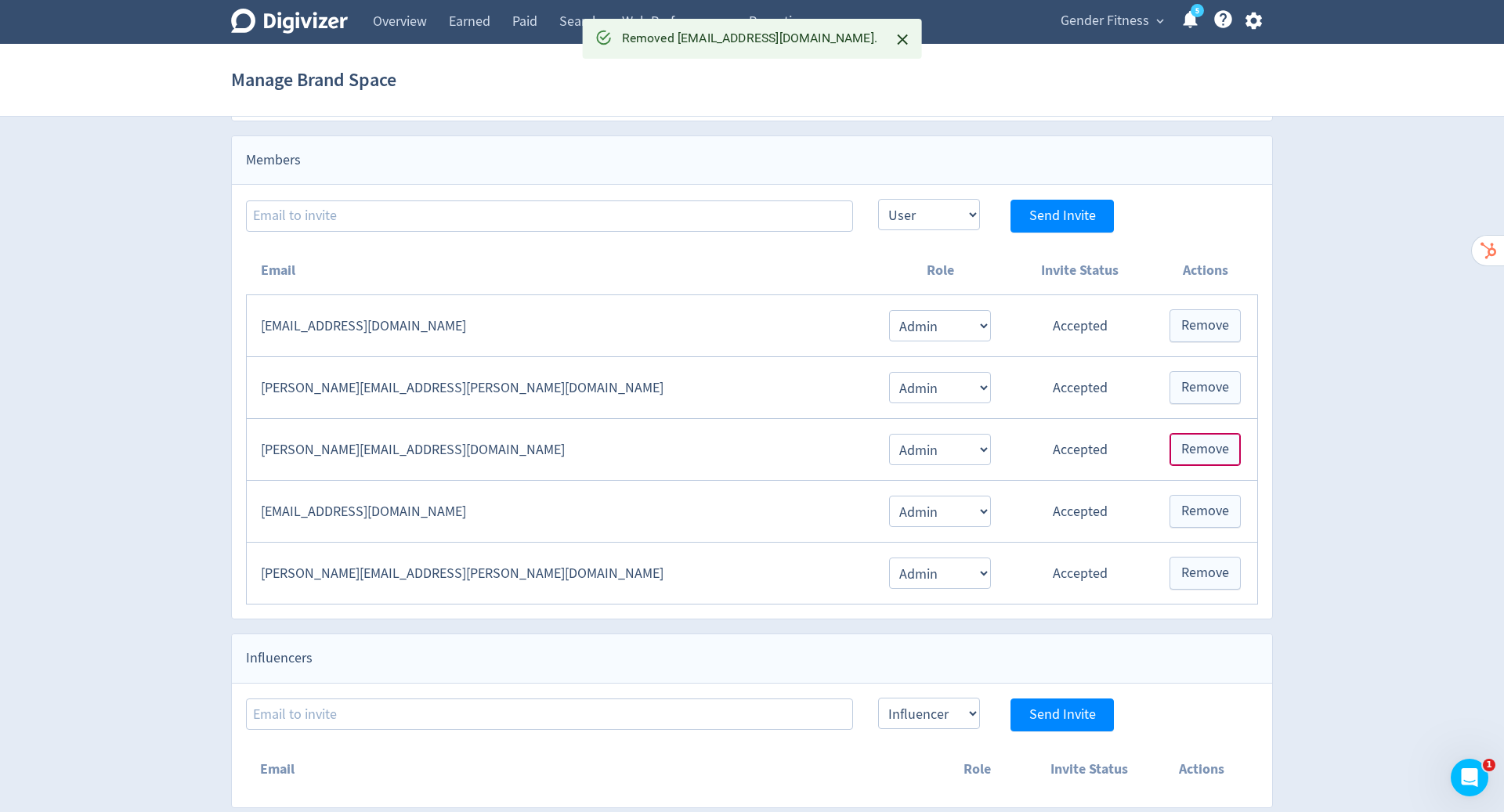
click at [1204, 444] on span "Remove" at bounding box center [1205, 449] width 48 height 14
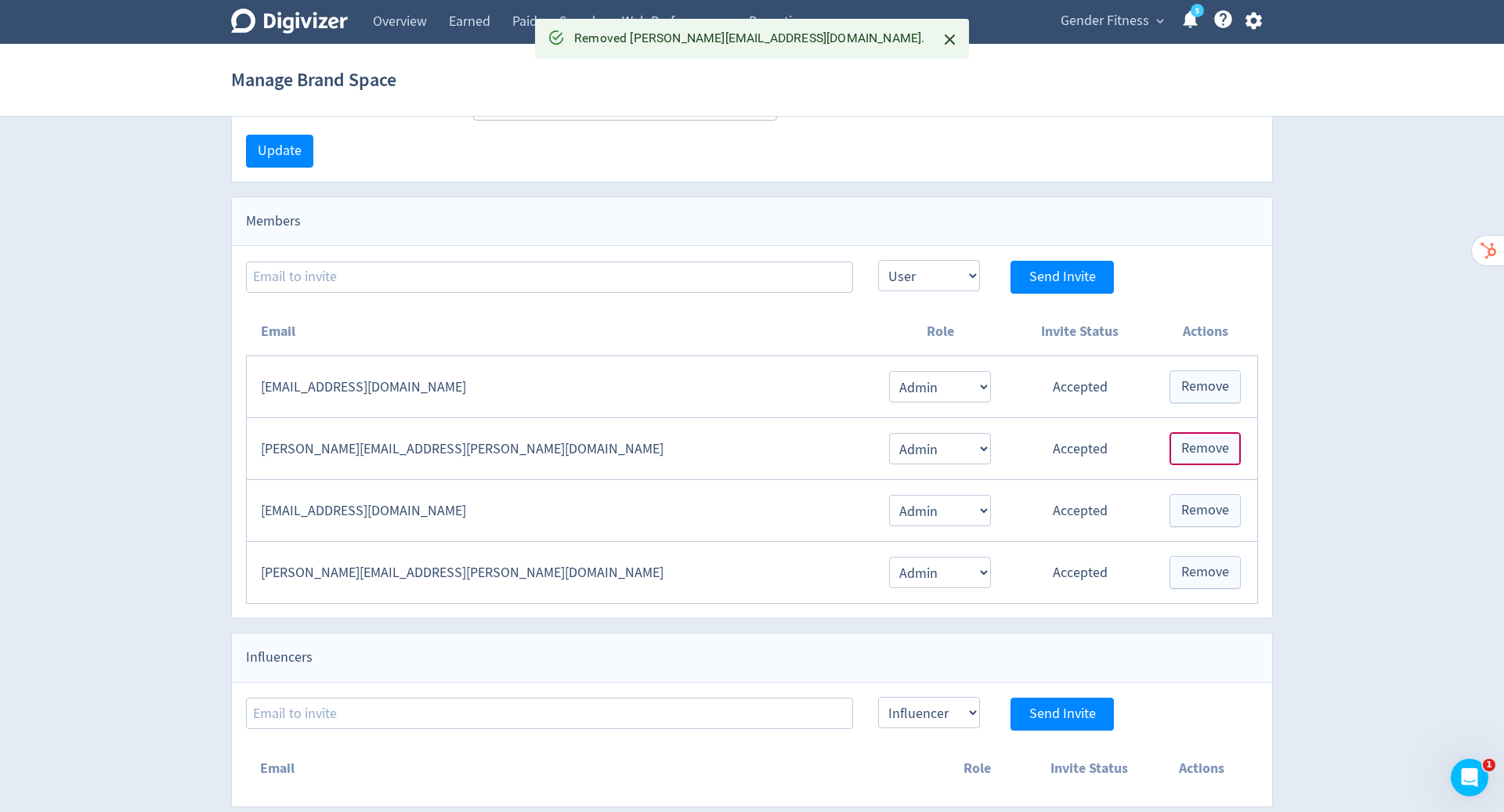
click at [1204, 444] on span "Remove" at bounding box center [1205, 448] width 48 height 14
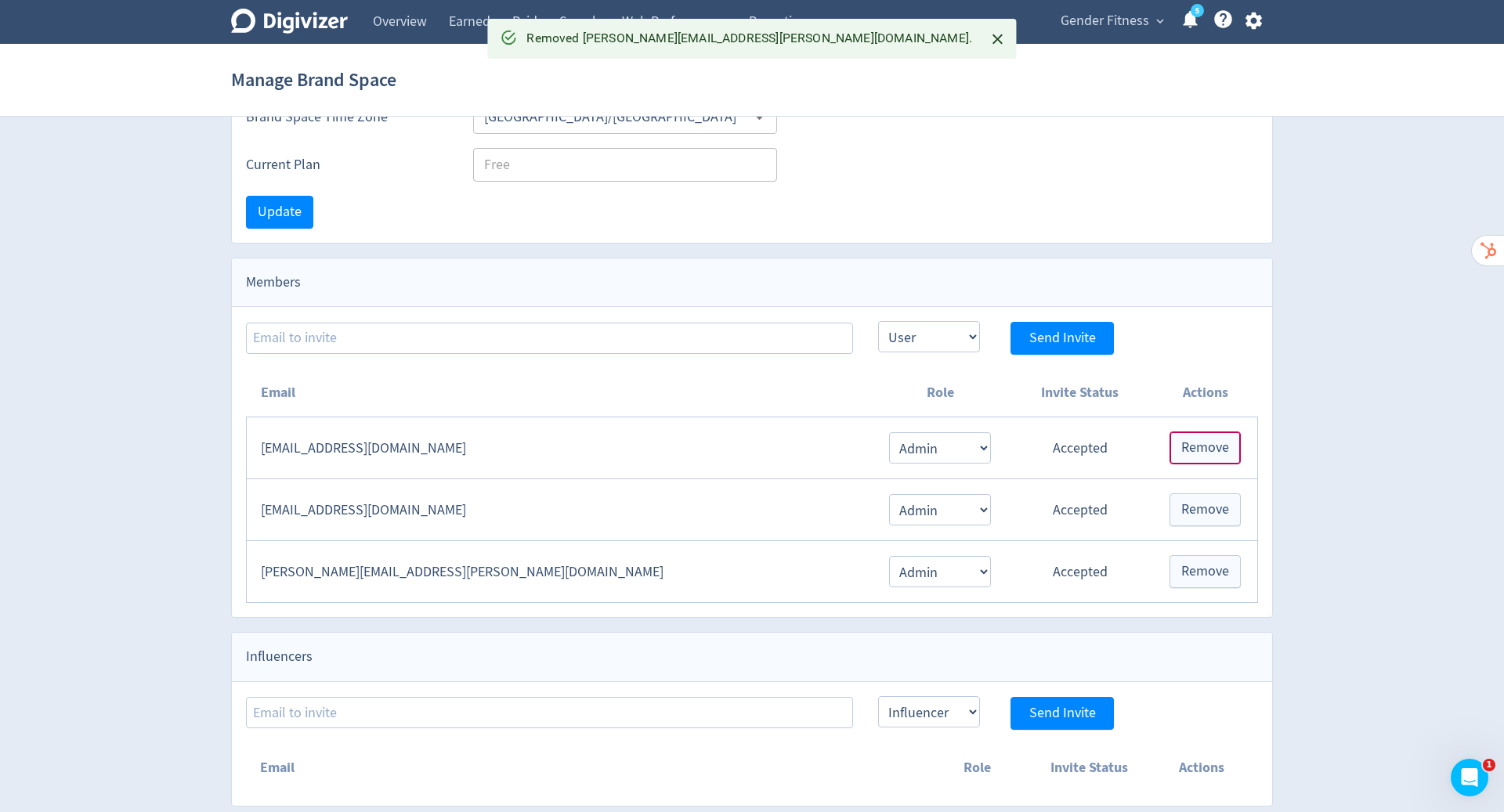
click at [1204, 444] on span "Remove" at bounding box center [1205, 447] width 48 height 14
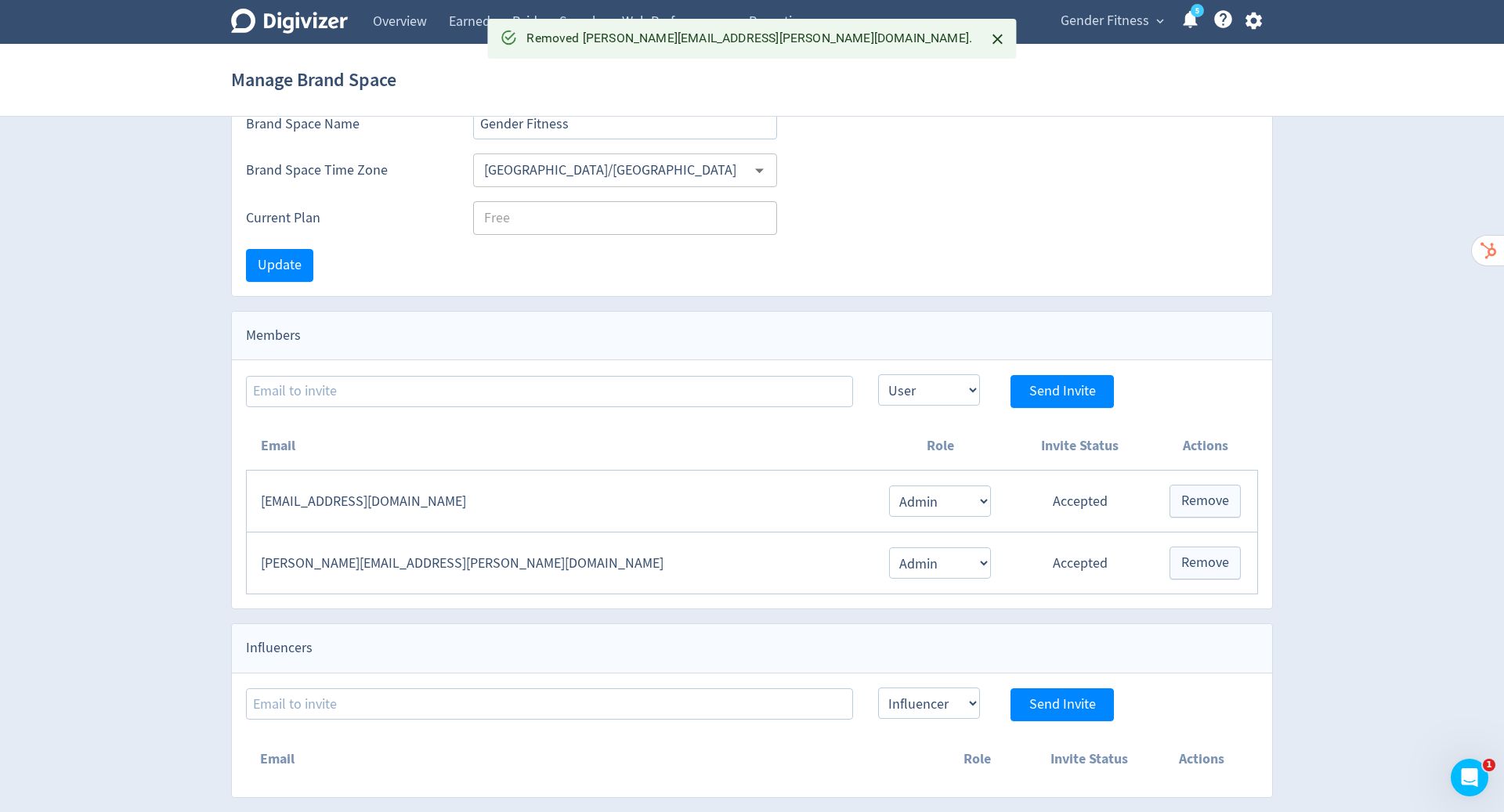
scroll to position [78, 0]
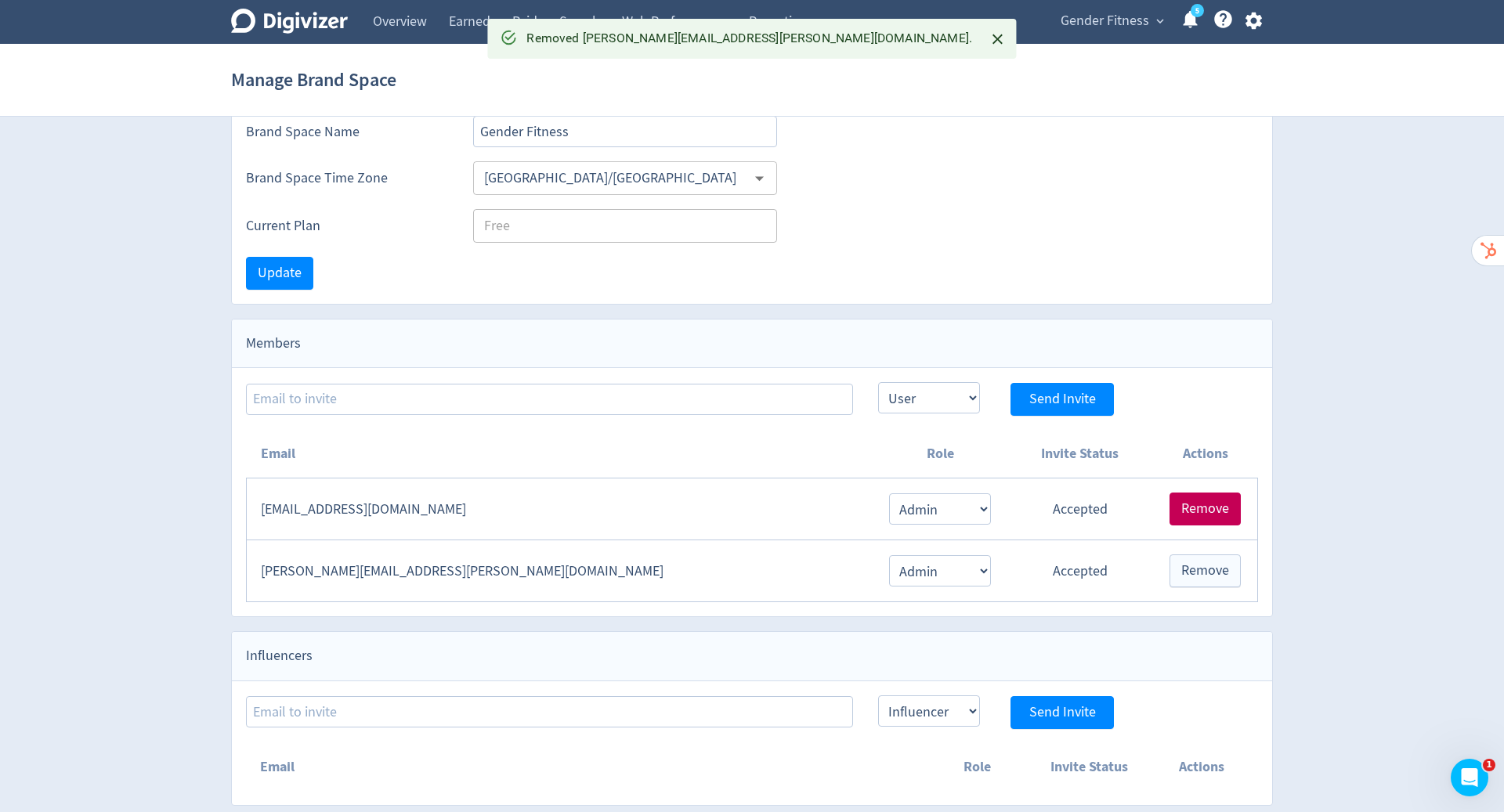
click at [1213, 505] on span "Remove" at bounding box center [1205, 509] width 48 height 14
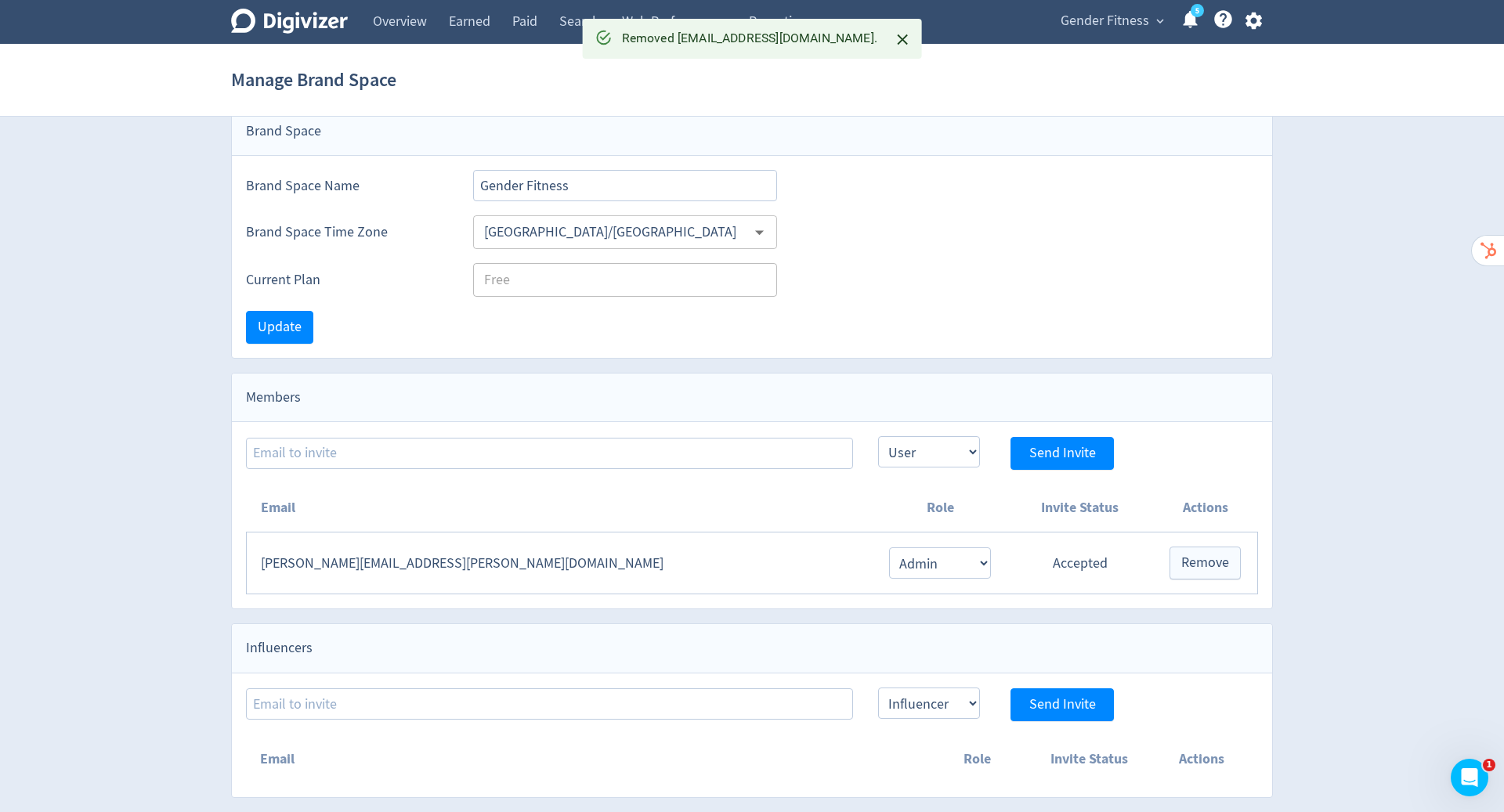
scroll to position [17, 0]
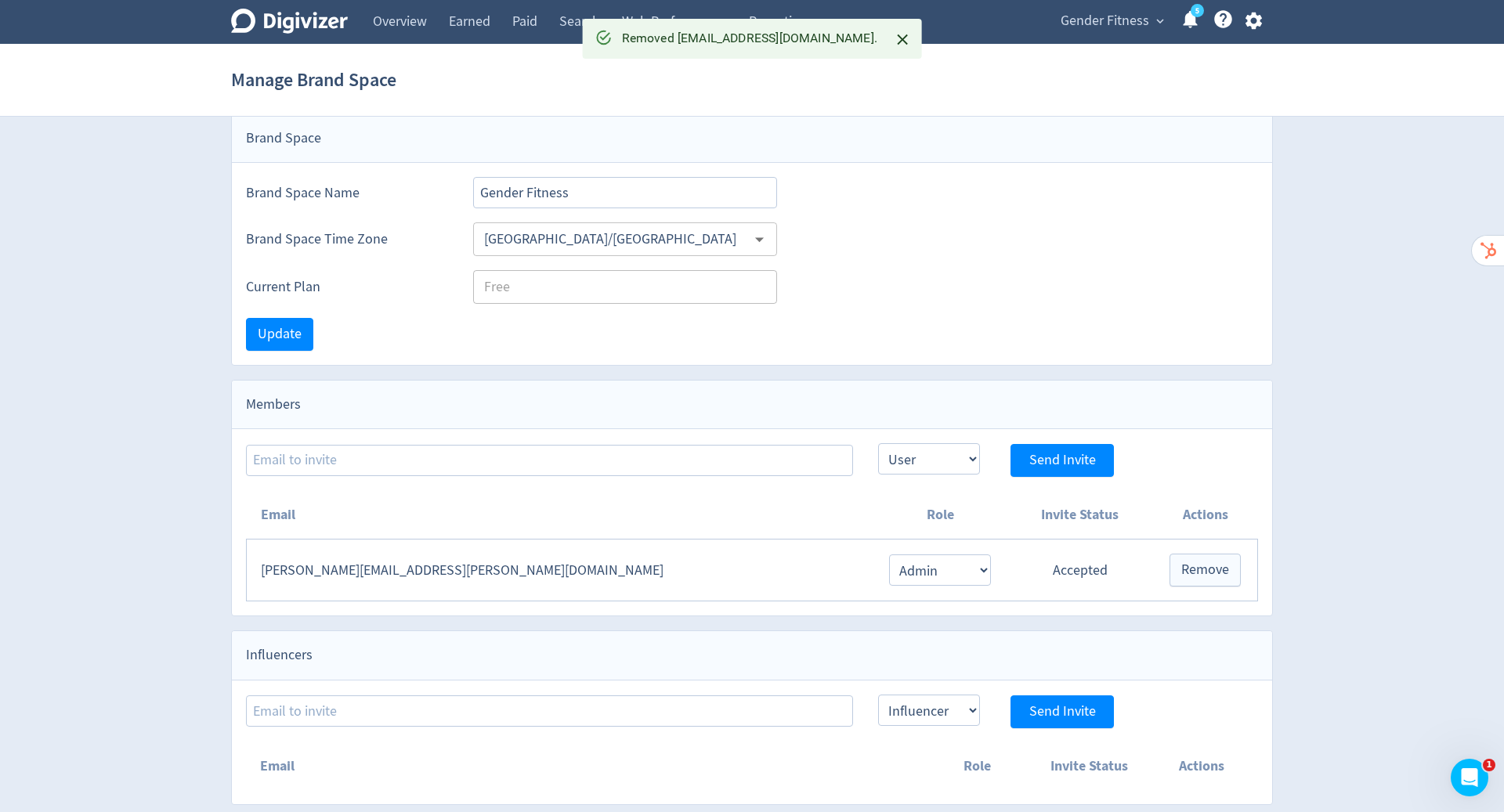
click at [1218, 400] on div "Members" at bounding box center [752, 404] width 1040 height 49
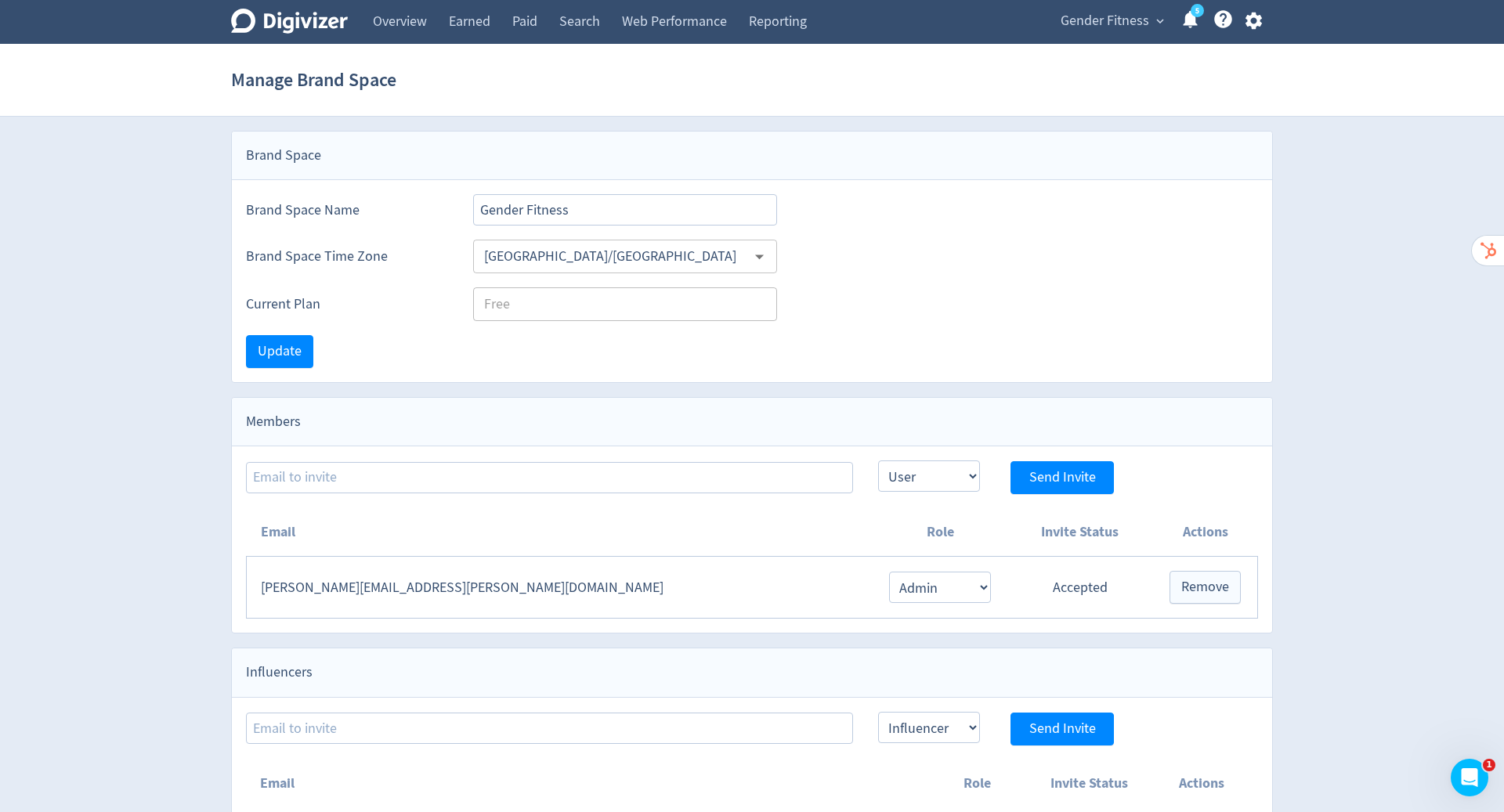
click at [1256, 18] on icon "button" at bounding box center [1252, 20] width 16 height 17
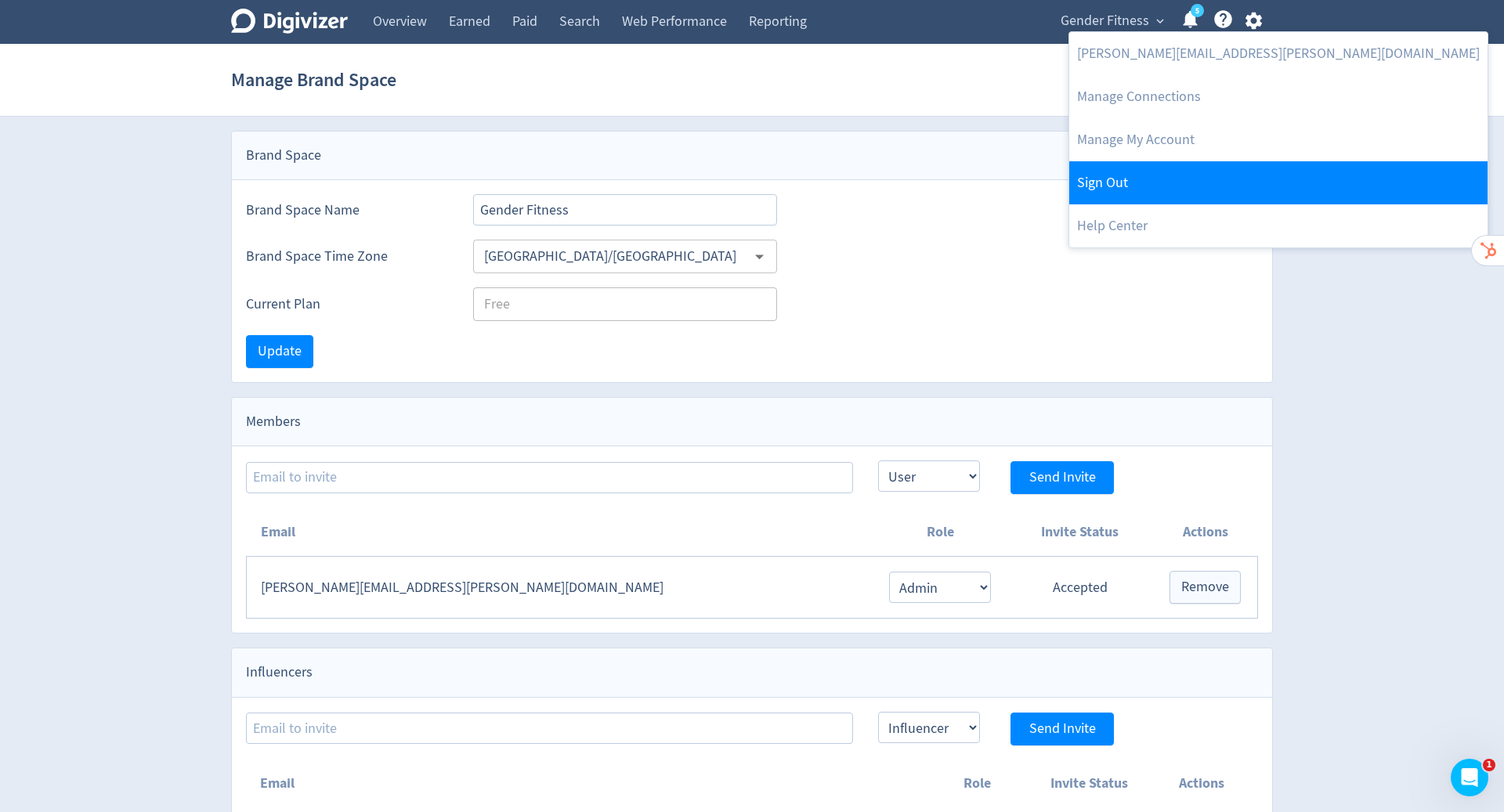
click at [1121, 184] on link "Sign Out" at bounding box center [1277, 182] width 418 height 43
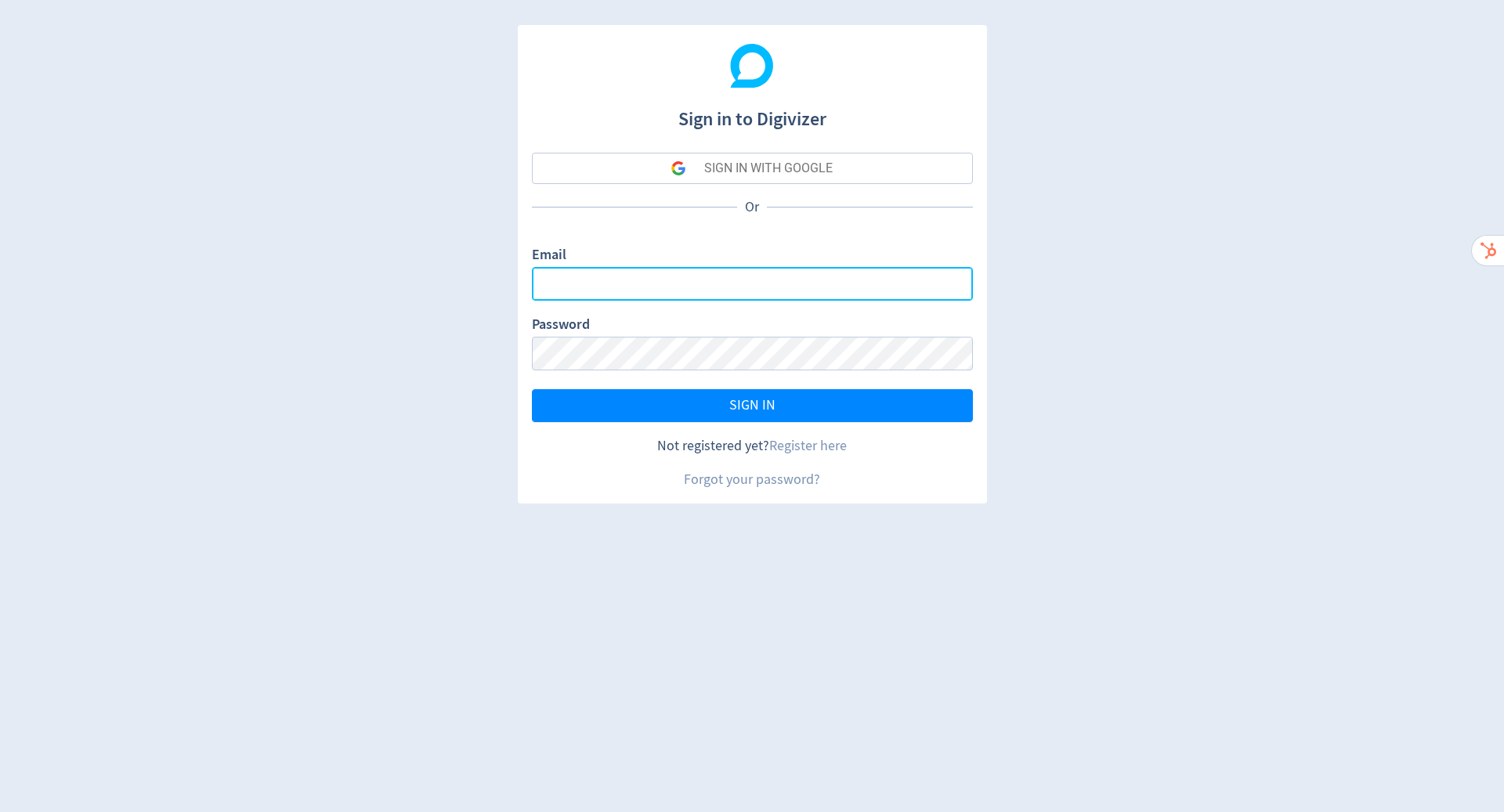
click at [799, 294] on input "Email" at bounding box center [752, 284] width 441 height 34
click at [900, 281] on input "Email" at bounding box center [752, 284] width 441 height 34
click at [0, 811] on com-1password-button at bounding box center [0, 812] width 0 height 0
click at [811, 296] on input "Email" at bounding box center [752, 284] width 441 height 34
click at [0, 811] on com-1password-button at bounding box center [0, 812] width 0 height 0
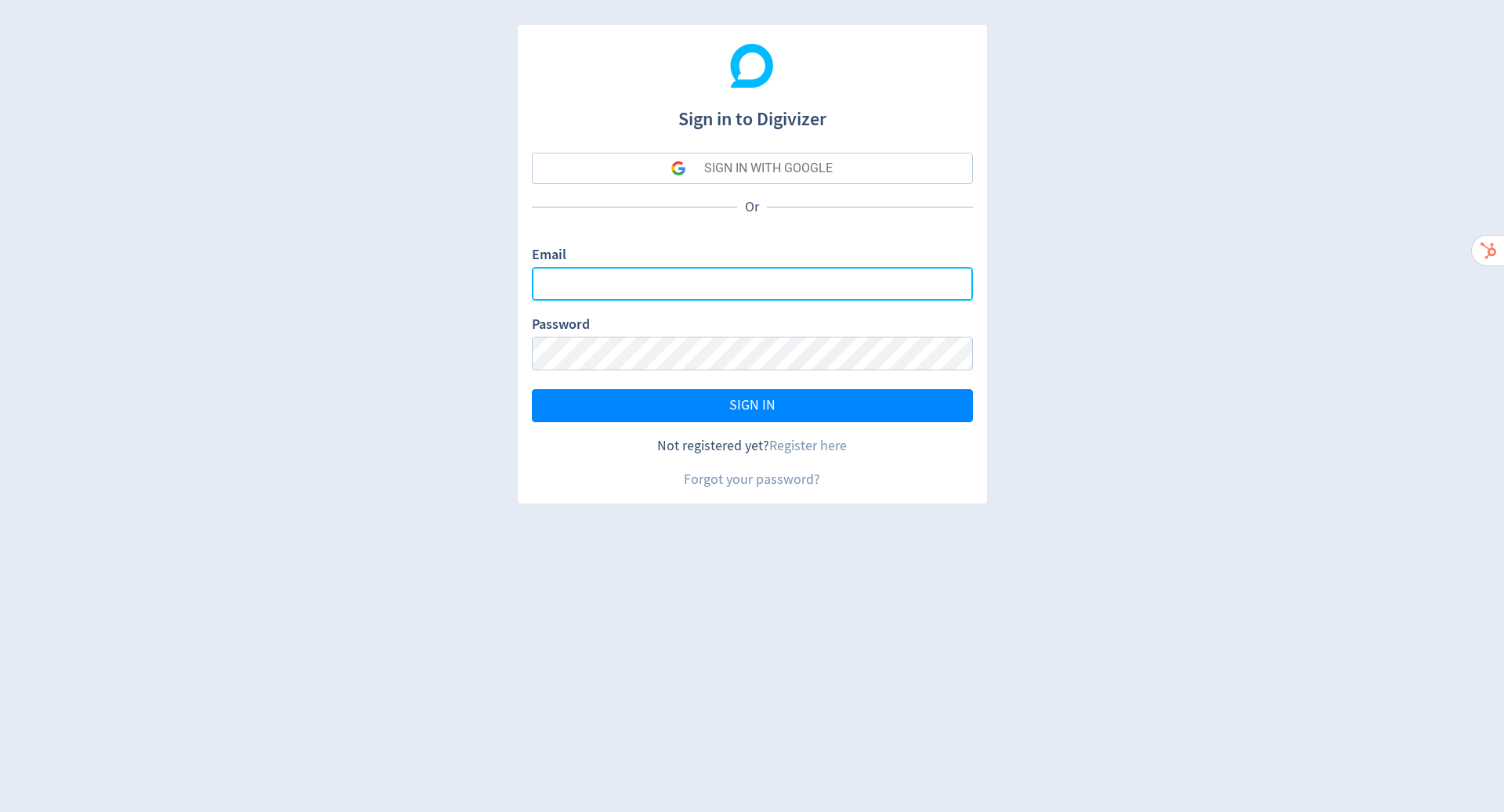
click at [0, 811] on com-1password-button at bounding box center [0, 812] width 0 height 0
type input "hugo.mcmanus@digivizer.com"
